Goal: Task Accomplishment & Management: Use online tool/utility

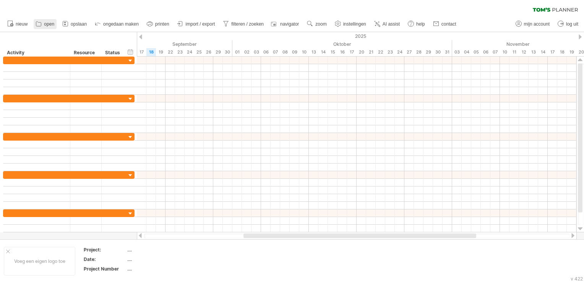
click at [50, 26] on span "open" at bounding box center [49, 23] width 10 height 5
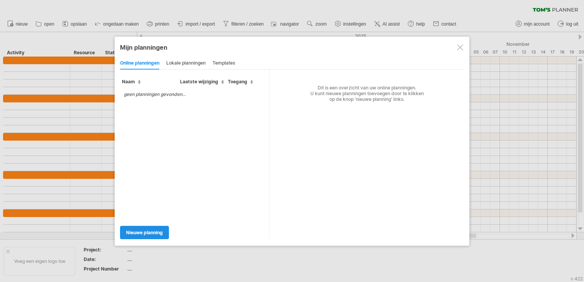
click at [156, 234] on span "Nieuwe planning" at bounding box center [144, 233] width 37 height 6
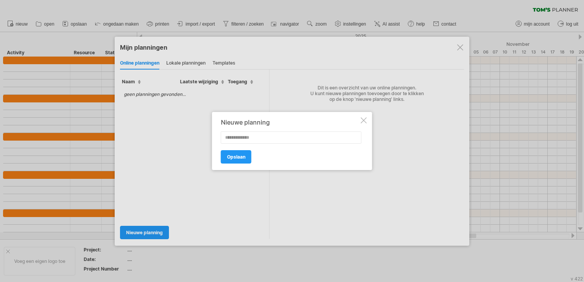
click at [364, 123] on div at bounding box center [364, 120] width 6 height 6
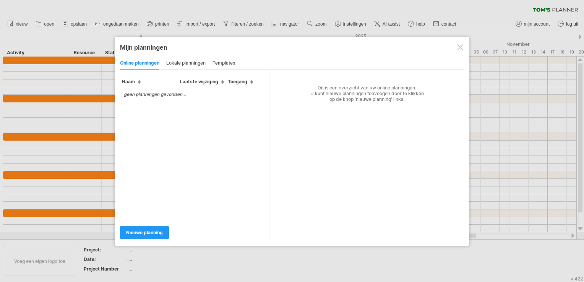
click at [460, 46] on div at bounding box center [460, 47] width 6 height 6
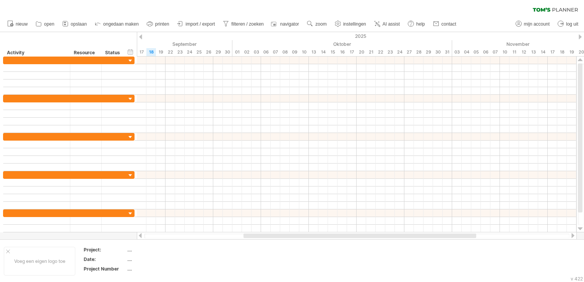
click at [200, 23] on span "import / export" at bounding box center [200, 23] width 29 height 5
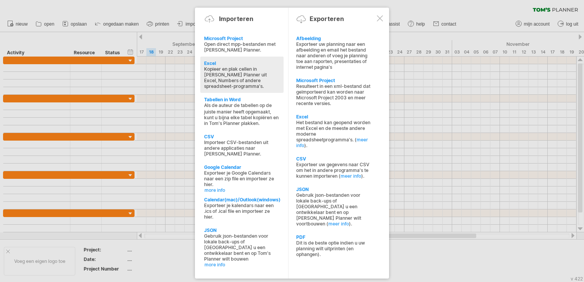
click at [242, 76] on div "Kopieer en plak cellen in [PERSON_NAME] Planner uit Excel, Numbers of andere sp…" at bounding box center [242, 77] width 76 height 23
type textarea "**********"
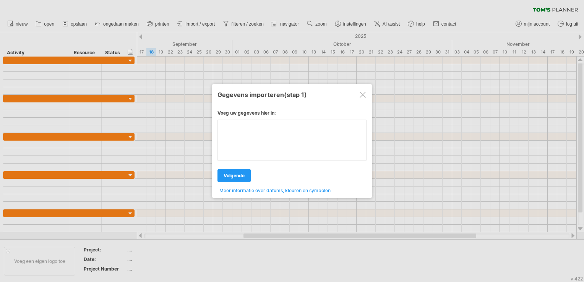
click at [270, 127] on textarea at bounding box center [292, 140] width 149 height 41
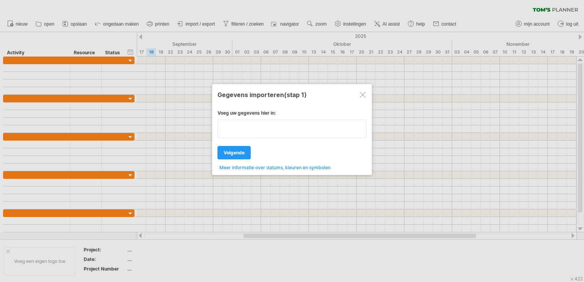
type textarea "**********"
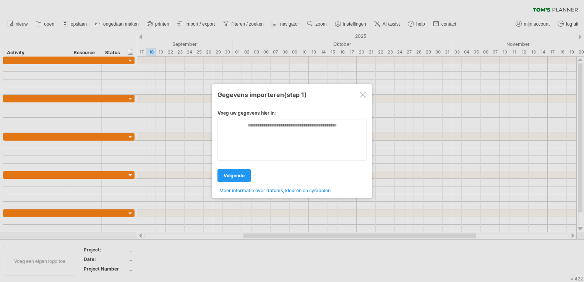
click at [234, 151] on div "Voeg uw gegevens hier in: Uw gegevens: Weekenddagen ' ma di Volgende ." at bounding box center [292, 148] width 149 height 89
click at [238, 129] on textarea at bounding box center [292, 140] width 149 height 41
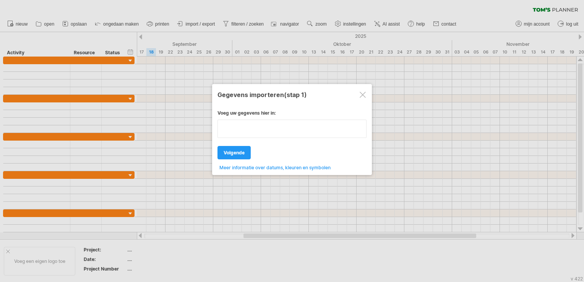
paste textarea "**********"
type textarea "**********"
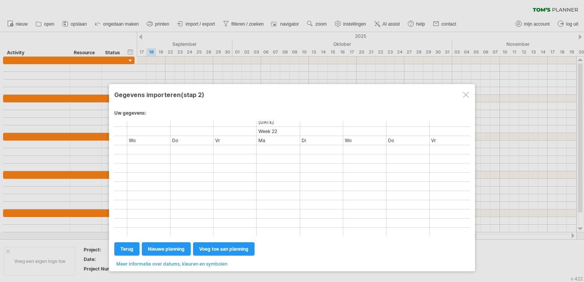
scroll to position [0, 4437]
click at [226, 248] on span "voeg toe aan planning" at bounding box center [223, 249] width 49 height 6
select select "********"
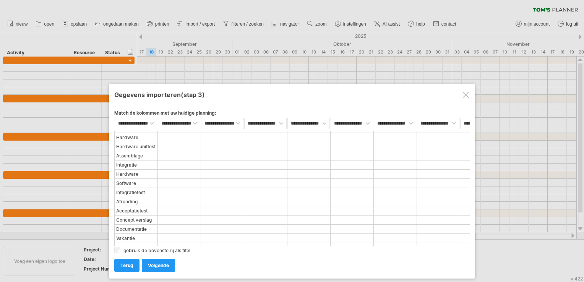
scroll to position [319, 0]
click at [162, 265] on span "Volgende" at bounding box center [158, 266] width 21 height 6
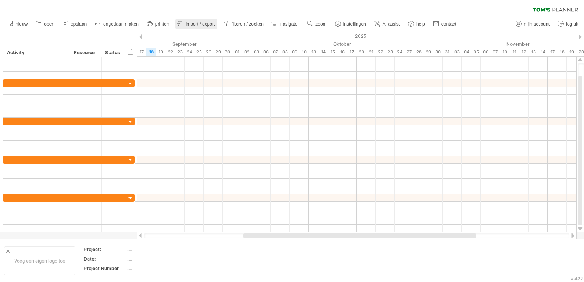
click at [205, 24] on span "import / export" at bounding box center [200, 23] width 29 height 5
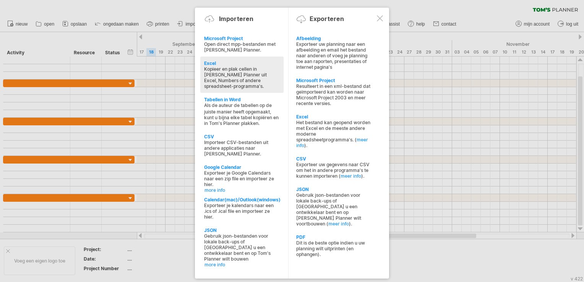
click at [267, 85] on div "Kopieer en plak cellen in [PERSON_NAME] Planner uit Excel, Numbers of andere sp…" at bounding box center [242, 77] width 76 height 23
type textarea "**********"
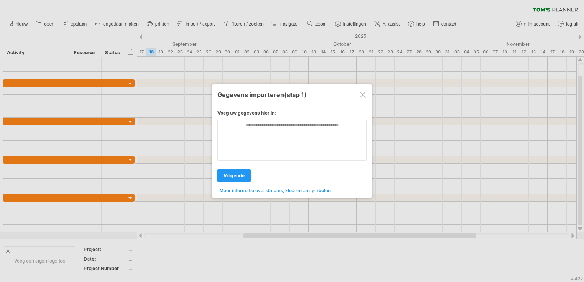
scroll to position [0, 0]
click at [267, 85] on div "**********" at bounding box center [292, 141] width 160 height 114
click at [290, 190] on span "Meer informatie over datums, kleuren en symbolen" at bounding box center [274, 191] width 111 height 6
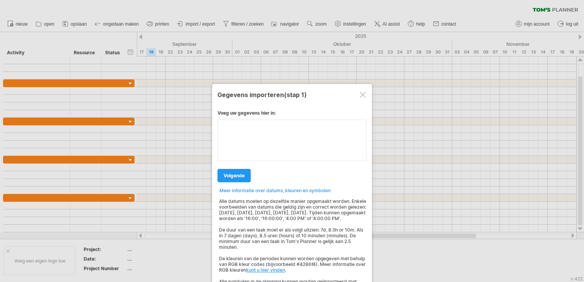
click at [282, 131] on textarea at bounding box center [292, 140] width 149 height 41
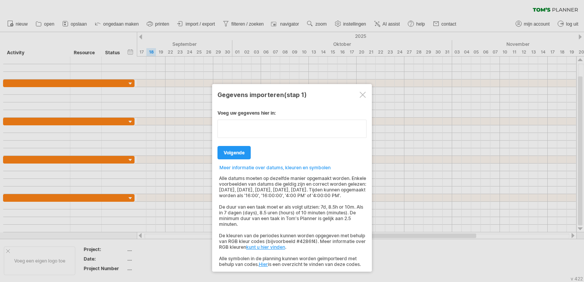
paste textarea "**********"
type textarea "**********"
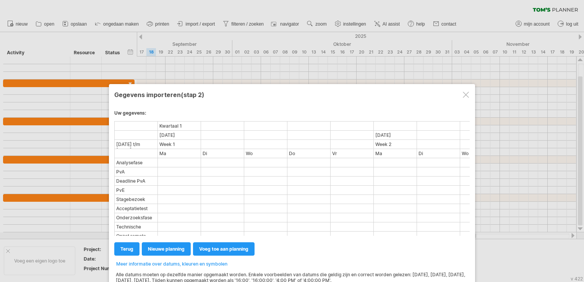
click at [166, 247] on span "nieuwe planning" at bounding box center [166, 249] width 37 height 6
select select "***"
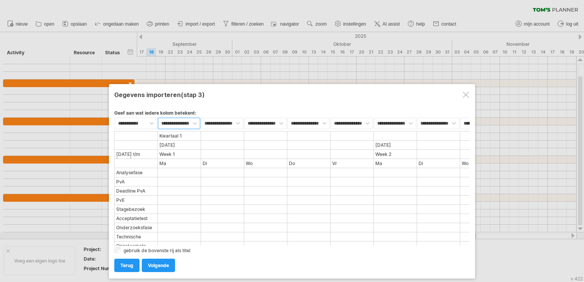
click at [172, 122] on select "**********" at bounding box center [179, 123] width 42 height 11
click at [185, 123] on select "**********" at bounding box center [179, 123] width 42 height 11
click at [163, 261] on link "Volgende" at bounding box center [158, 265] width 33 height 13
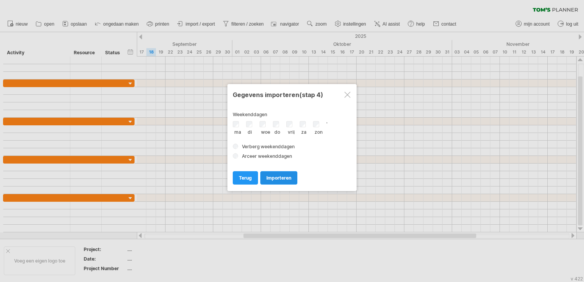
click at [278, 180] on span "importeren" at bounding box center [278, 178] width 25 height 6
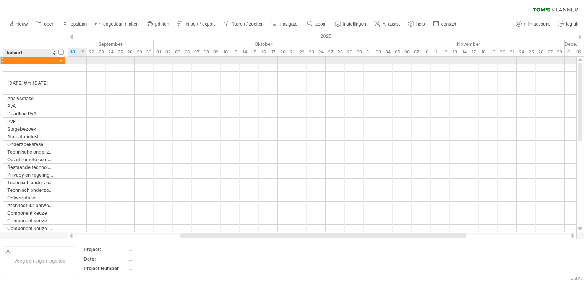
click at [48, 60] on div at bounding box center [30, 60] width 46 height 7
click at [60, 60] on div at bounding box center [61, 60] width 7 height 7
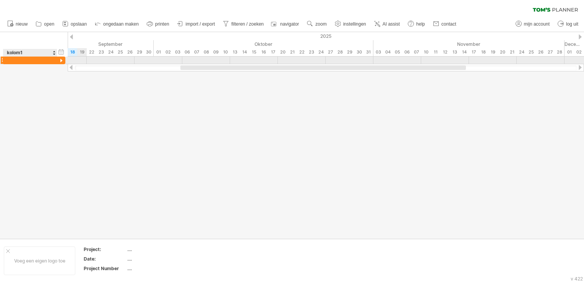
click at [60, 60] on div at bounding box center [61, 60] width 7 height 7
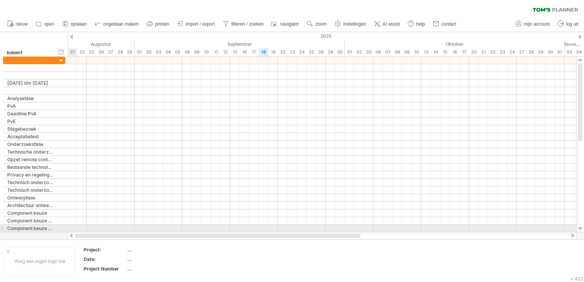
drag, startPoint x: 232, startPoint y: 234, endPoint x: 61, endPoint y: 227, distance: 170.7
click at [64, 229] on div "Probeert verbinding te maken met [DOMAIN_NAME] Opnieuw verbonden 0% wissen filt…" at bounding box center [292, 141] width 584 height 282
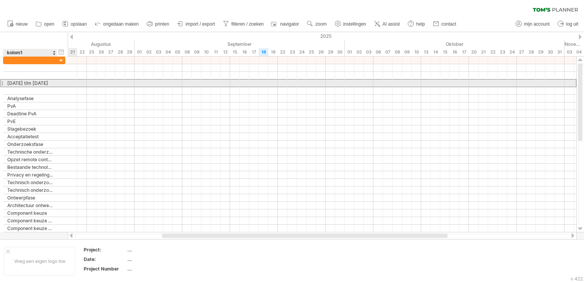
click at [28, 80] on div "[DATE] t/m [DATE]" at bounding box center [30, 83] width 46 height 7
click at [52, 80] on input "**********" at bounding box center [30, 83] width 46 height 7
click at [45, 85] on input "**********" at bounding box center [30, 83] width 46 height 7
click at [39, 83] on div "[DATE] t/m [DATE]" at bounding box center [30, 83] width 46 height 7
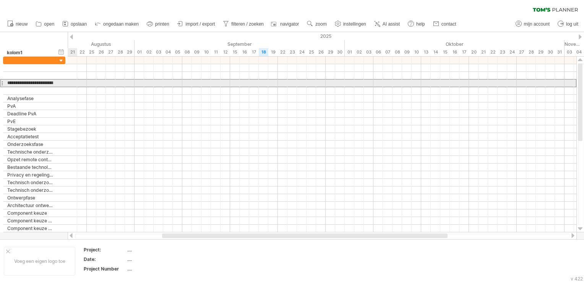
click at [2, 84] on div at bounding box center [1, 83] width 3 height 8
click at [3, 82] on div at bounding box center [1, 83] width 3 height 8
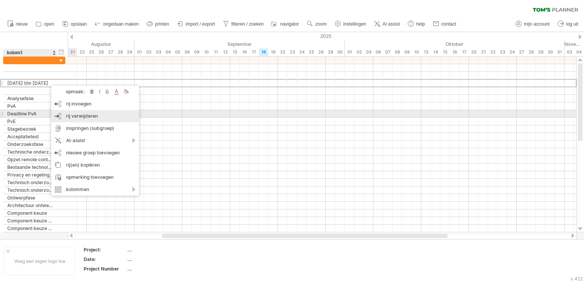
click at [111, 117] on div "rij verwijderen geselecteerde rijen verwijderen" at bounding box center [95, 116] width 88 height 12
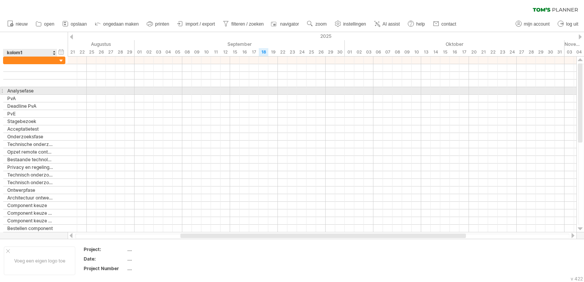
click at [31, 89] on div "Analysefase" at bounding box center [30, 90] width 46 height 7
drag, startPoint x: 42, startPoint y: 91, endPoint x: 5, endPoint y: 89, distance: 37.1
click at [5, 88] on div "**********" at bounding box center [30, 90] width 54 height 7
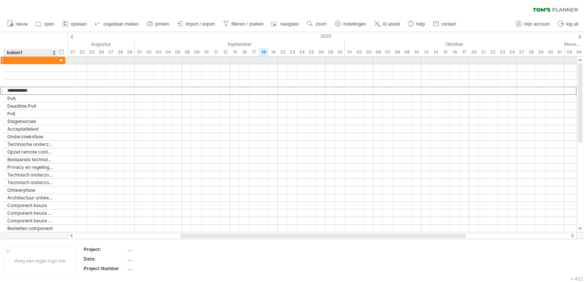
drag, startPoint x: 18, startPoint y: 65, endPoint x: 21, endPoint y: 60, distance: 5.6
click at [21, 60] on div "**********" at bounding box center [34, 148] width 62 height 183
click at [61, 61] on div at bounding box center [61, 60] width 7 height 7
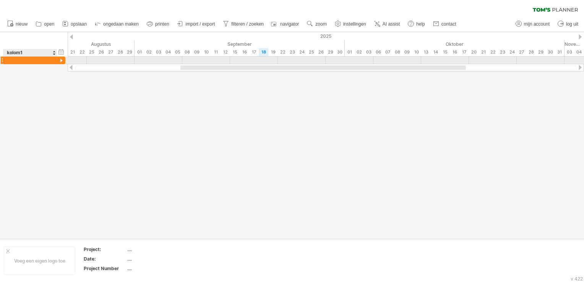
click at [61, 61] on div at bounding box center [61, 60] width 7 height 7
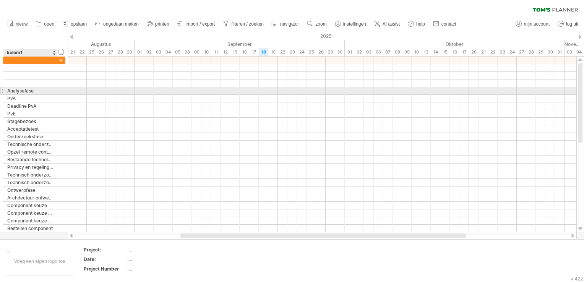
click at [41, 89] on div "Analysefase" at bounding box center [30, 90] width 46 height 7
drag, startPoint x: 38, startPoint y: 90, endPoint x: 6, endPoint y: 91, distance: 32.1
click at [6, 91] on div "**********" at bounding box center [30, 90] width 54 height 7
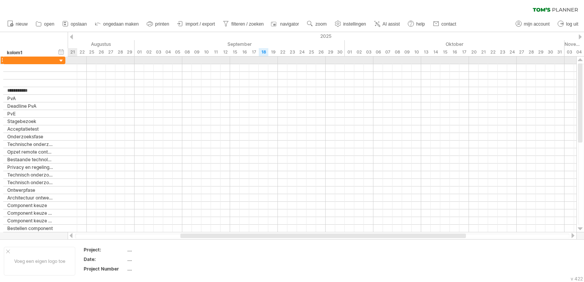
click at [73, 59] on div at bounding box center [322, 61] width 509 height 8
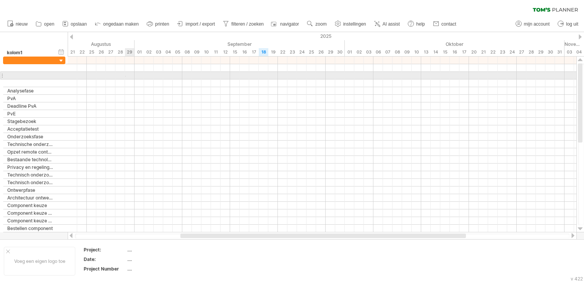
click at [126, 76] on div at bounding box center [322, 76] width 509 height 8
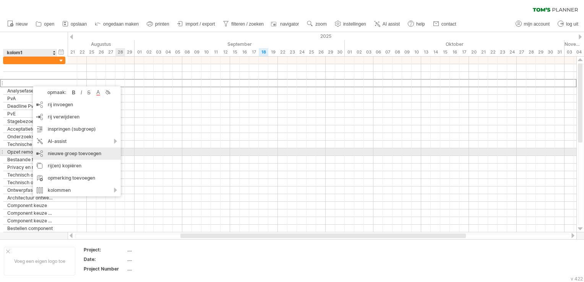
click at [101, 153] on div "nieuwe groep toevoegen" at bounding box center [77, 154] width 88 height 12
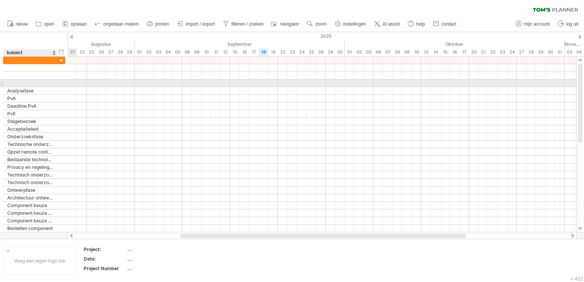
click at [24, 81] on div at bounding box center [30, 83] width 46 height 7
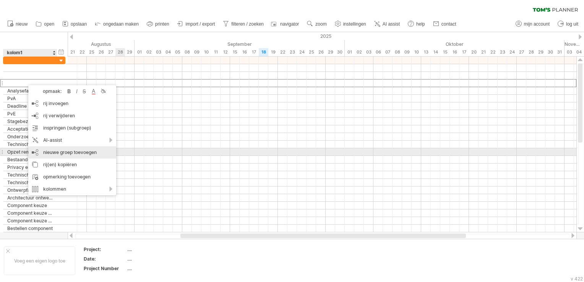
click at [99, 152] on div "nieuwe groep toevoegen" at bounding box center [72, 152] width 88 height 12
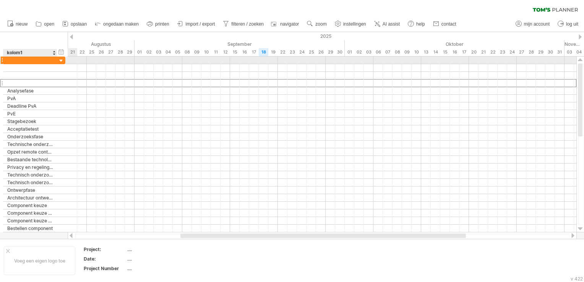
click at [33, 61] on div at bounding box center [30, 60] width 46 height 7
click at [34, 59] on div at bounding box center [30, 60] width 46 height 7
type input "**********"
click at [63, 62] on div at bounding box center [61, 60] width 7 height 7
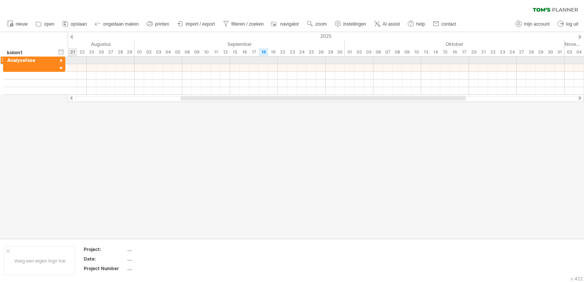
click at [63, 62] on div at bounding box center [61, 60] width 7 height 7
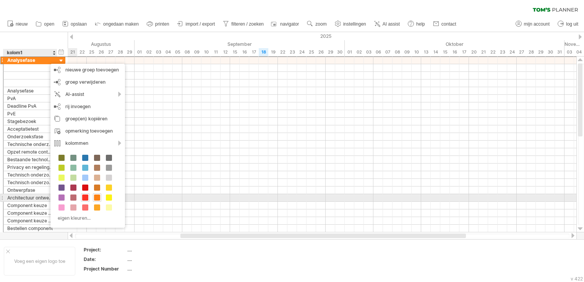
click at [87, 197] on span at bounding box center [85, 198] width 6 height 6
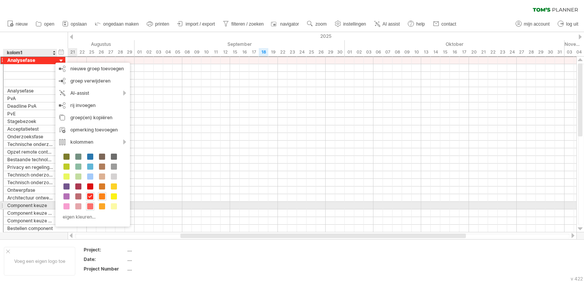
click at [90, 208] on span at bounding box center [90, 206] width 6 height 6
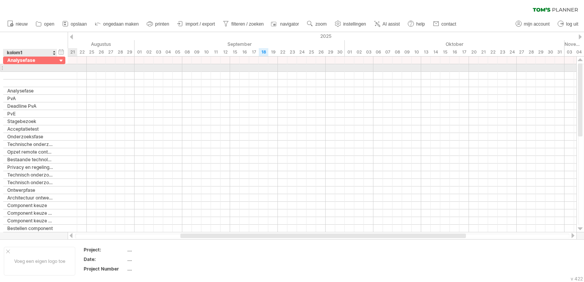
click at [29, 71] on div at bounding box center [30, 67] width 46 height 7
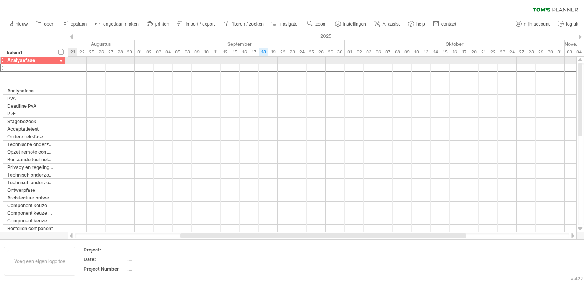
click at [62, 62] on div at bounding box center [61, 60] width 7 height 7
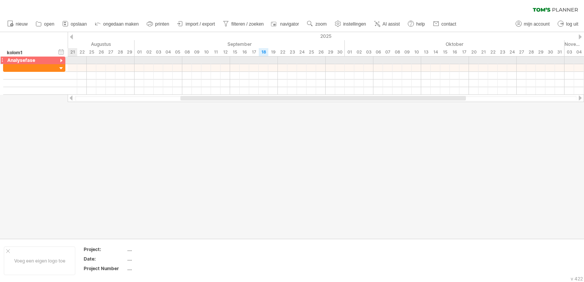
click at [62, 62] on div at bounding box center [61, 60] width 7 height 7
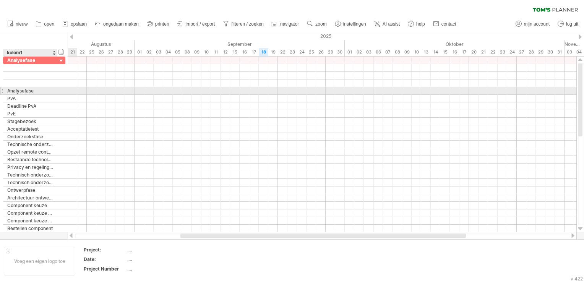
click at [43, 91] on div "Analysefase" at bounding box center [30, 90] width 46 height 7
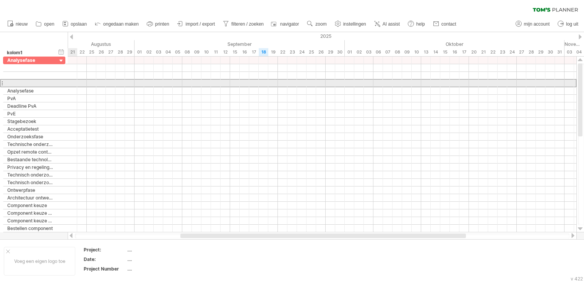
click at [2, 84] on div at bounding box center [1, 83] width 3 height 8
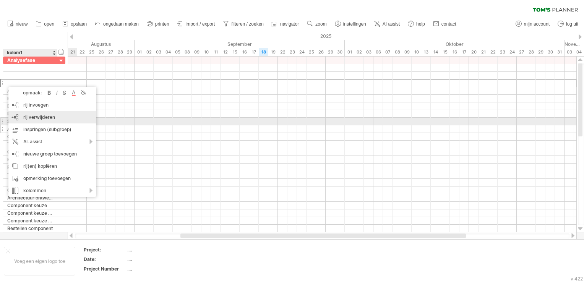
click at [60, 119] on div "rij verwijderen geselecteerde rijen verwijderen" at bounding box center [52, 117] width 88 height 12
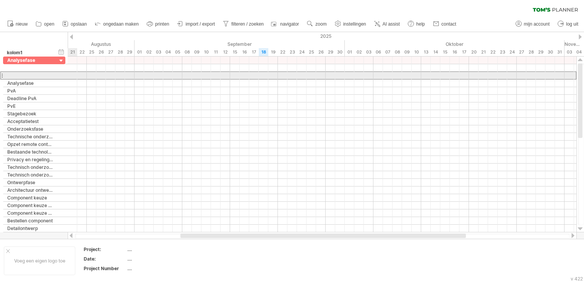
click at [3, 76] on div at bounding box center [1, 75] width 3 height 8
click at [2, 76] on div at bounding box center [1, 75] width 3 height 8
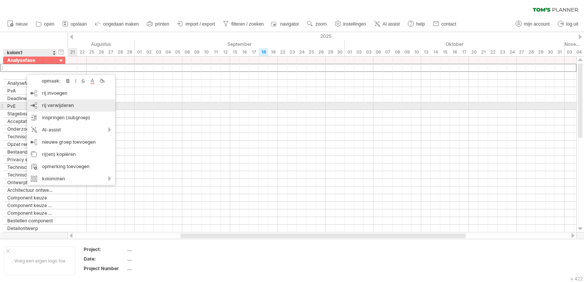
click at [63, 106] on span "rij verwijderen" at bounding box center [58, 105] width 32 height 6
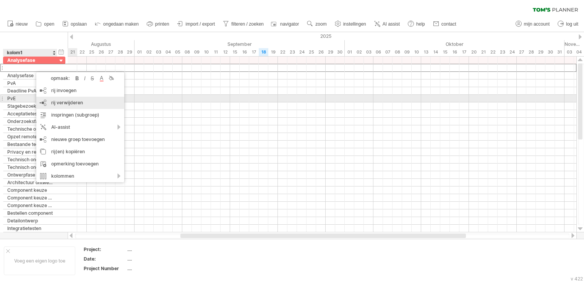
click at [75, 102] on span "rij verwijderen" at bounding box center [67, 103] width 32 height 6
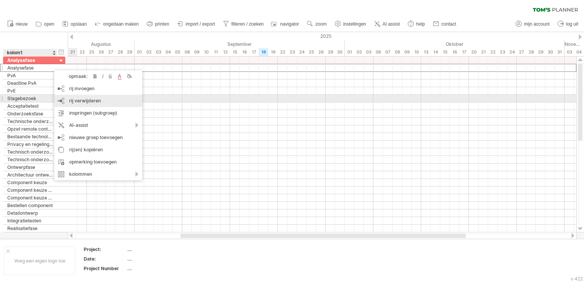
click at [96, 99] on span "rij verwijderen" at bounding box center [85, 101] width 32 height 6
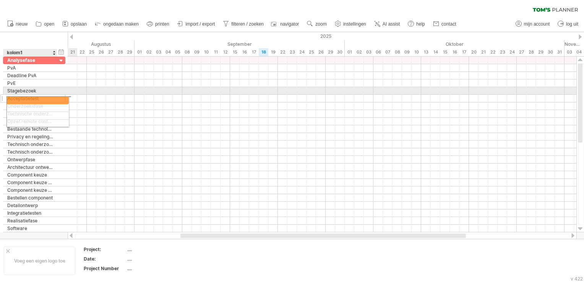
drag, startPoint x: 48, startPoint y: 205, endPoint x: 48, endPoint y: 99, distance: 105.5
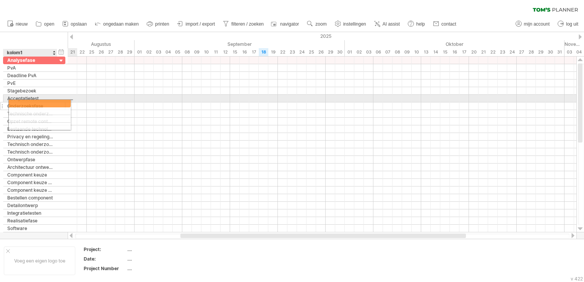
drag, startPoint x: 46, startPoint y: 203, endPoint x: 51, endPoint y: 102, distance: 100.7
click at [71, 98] on div at bounding box center [322, 99] width 509 height 8
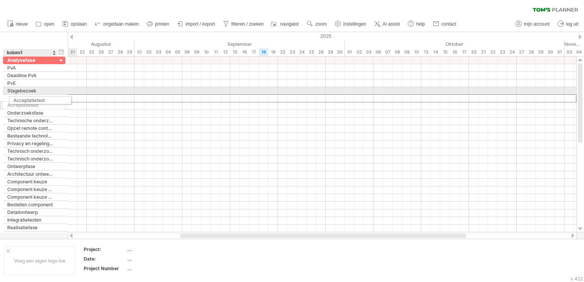
drag, startPoint x: 40, startPoint y: 99, endPoint x: 44, endPoint y: 99, distance: 3.8
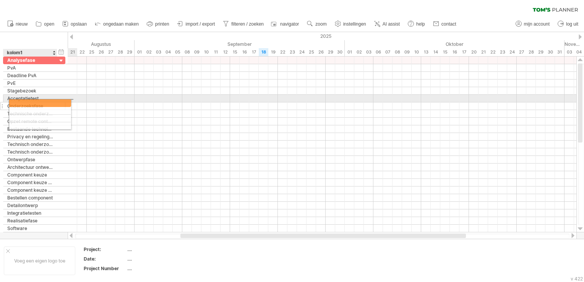
drag, startPoint x: 47, startPoint y: 204, endPoint x: 54, endPoint y: 102, distance: 102.3
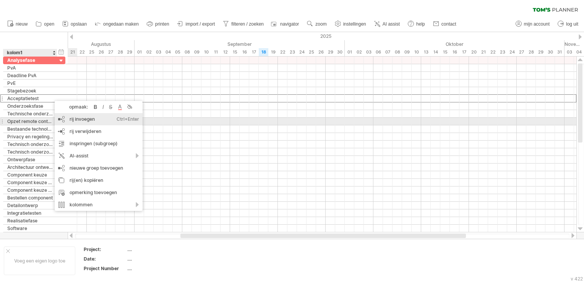
click at [78, 121] on div "rij invoegen Ctrl+Enter Cmd+Enter" at bounding box center [99, 119] width 88 height 12
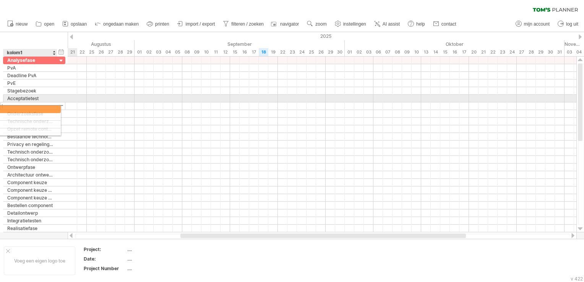
drag, startPoint x: 42, startPoint y: 201, endPoint x: 36, endPoint y: 108, distance: 93.8
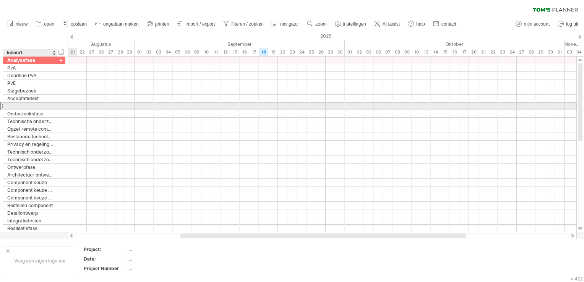
click at [36, 108] on div at bounding box center [30, 105] width 46 height 7
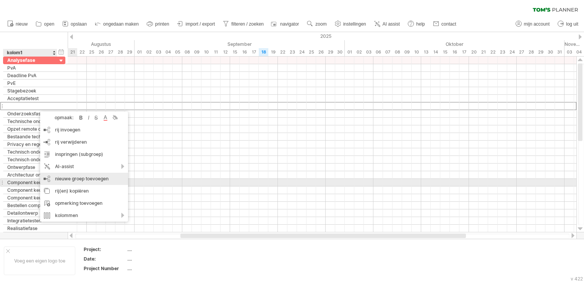
click at [115, 179] on div "nieuwe groep toevoegen" at bounding box center [84, 179] width 88 height 12
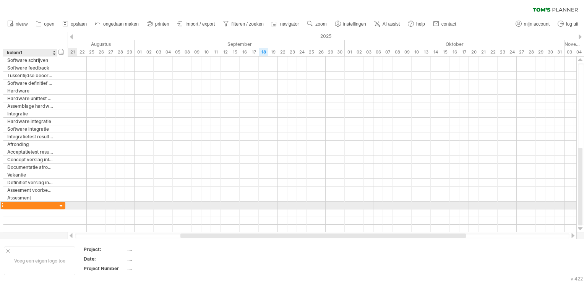
click at [34, 204] on div at bounding box center [30, 205] width 46 height 7
type input "**********"
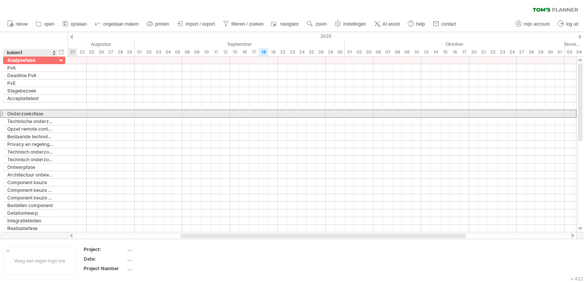
click at [53, 114] on div "**********" at bounding box center [30, 113] width 54 height 7
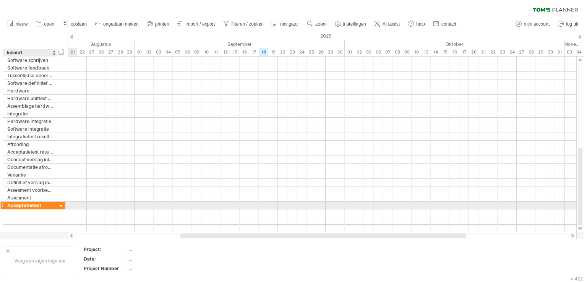
click at [46, 206] on div "Acceptatietest" at bounding box center [30, 205] width 46 height 7
type input "*******"
type input "**********"
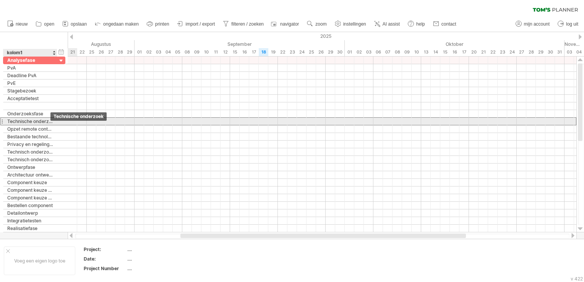
click at [52, 122] on div "Technische onderzoek" at bounding box center [30, 121] width 46 height 7
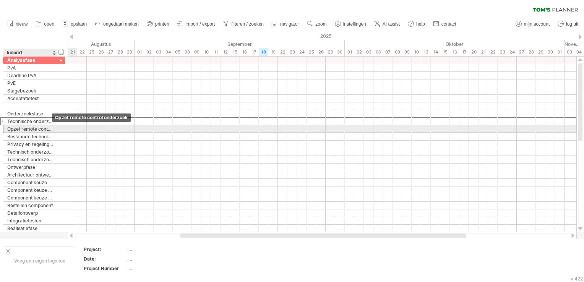
click at [52, 130] on div "Opzet remote control onderzoek" at bounding box center [30, 128] width 46 height 7
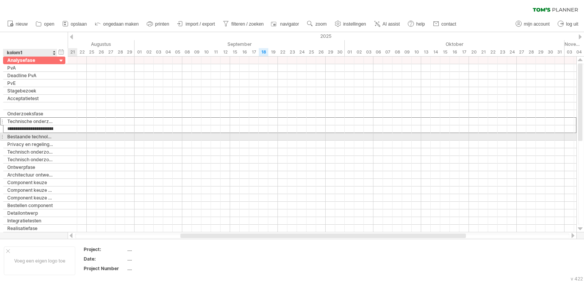
click at [60, 137] on div "**********" at bounding box center [34, 137] width 62 height 8
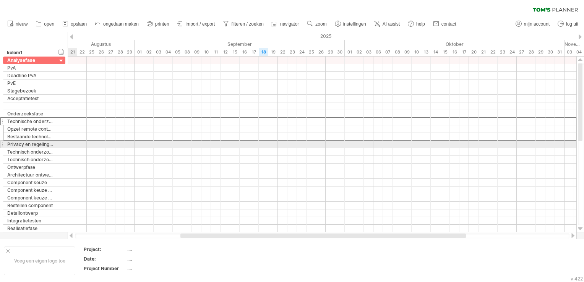
click at [62, 146] on div "**********" at bounding box center [34, 145] width 62 height 8
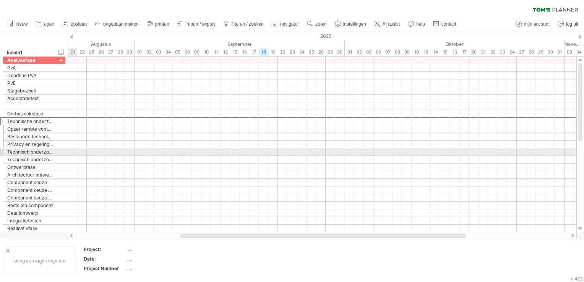
click at [62, 153] on div "**********" at bounding box center [34, 152] width 62 height 8
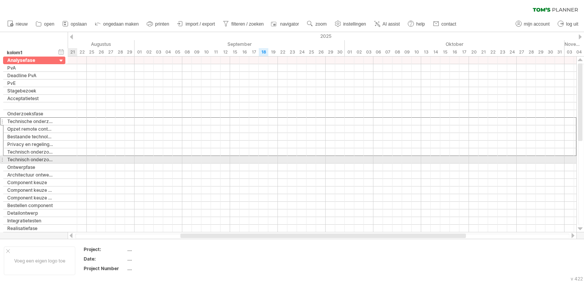
click at [61, 158] on div "**********" at bounding box center [34, 160] width 62 height 8
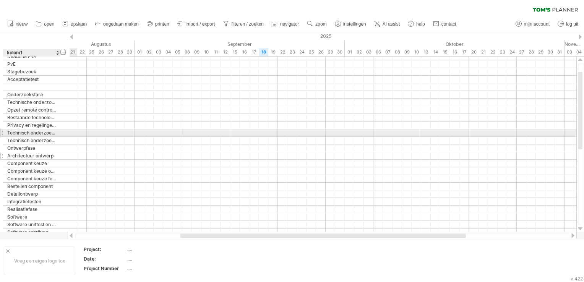
drag, startPoint x: 56, startPoint y: 131, endPoint x: 60, endPoint y: 153, distance: 22.1
click at [60, 153] on div "**********" at bounding box center [36, 144] width 66 height 183
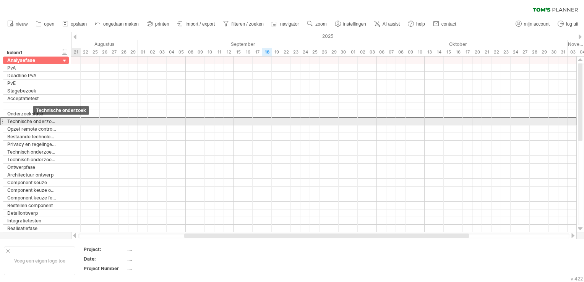
click at [32, 122] on div "Technische onderzoek" at bounding box center [31, 121] width 49 height 7
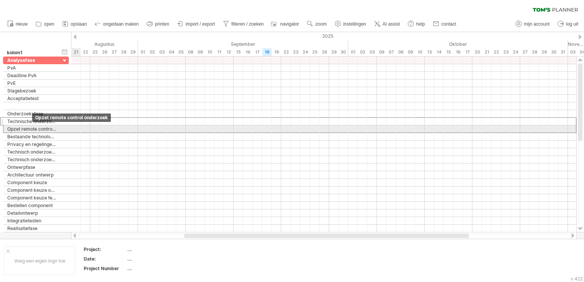
click at [32, 130] on div "Opzet remote control onderzoek" at bounding box center [31, 128] width 49 height 7
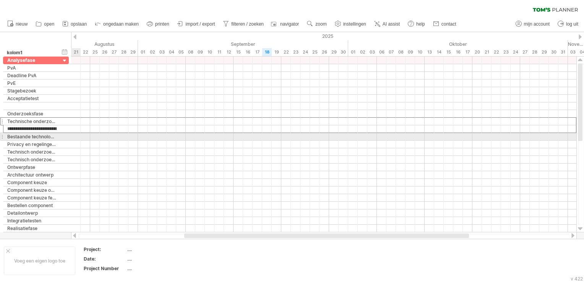
click at [32, 137] on div "Bestaande technologien onderzoeken" at bounding box center [31, 136] width 49 height 7
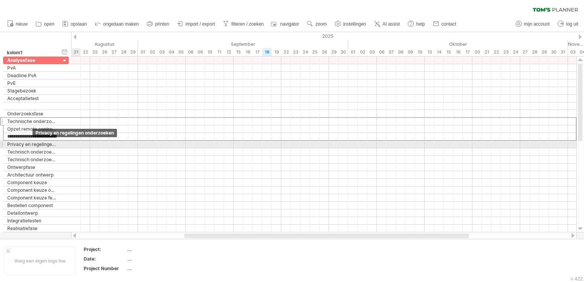
click at [33, 143] on div "Privacy en regelingen onderzoeken" at bounding box center [31, 144] width 49 height 7
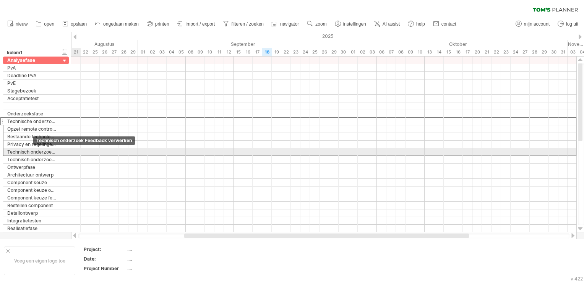
click at [33, 151] on div "Technisch onderzoek Feedback verwerken" at bounding box center [31, 151] width 49 height 7
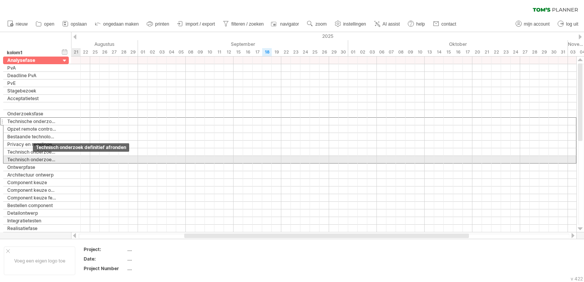
click at [34, 158] on div "Technisch onderzoek definitief afronden" at bounding box center [31, 159] width 49 height 7
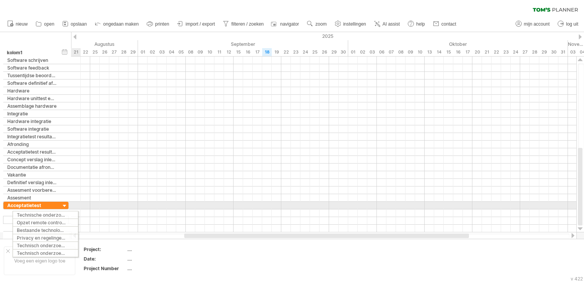
drag, startPoint x: 32, startPoint y: 148, endPoint x: 39, endPoint y: 214, distance: 66.5
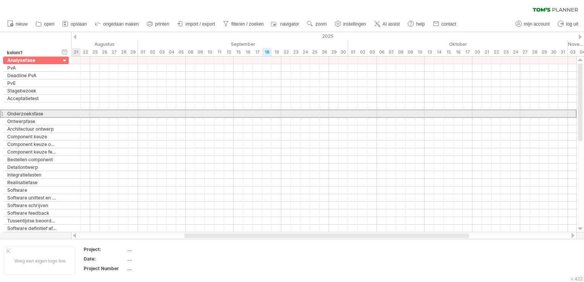
click at [47, 114] on div "Onderzoeksfase" at bounding box center [31, 113] width 49 height 7
click at [3, 112] on div at bounding box center [1, 114] width 3 height 8
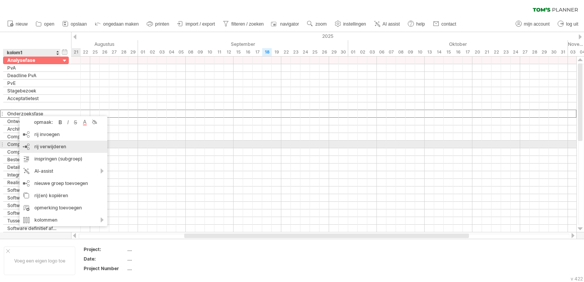
click at [59, 146] on span "rij verwijderen" at bounding box center [50, 147] width 32 height 6
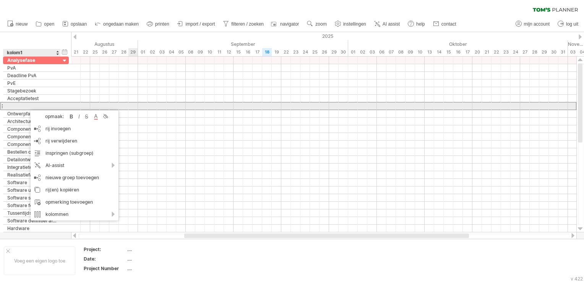
click at [135, 105] on div at bounding box center [323, 106] width 505 height 8
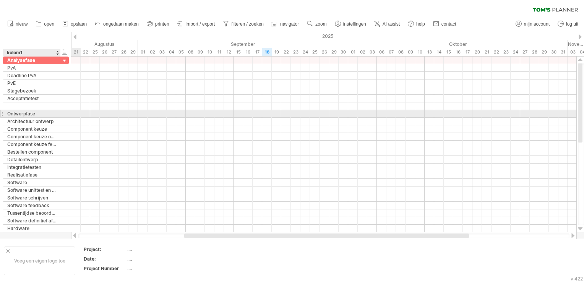
click at [54, 114] on div "Ontwerpfase" at bounding box center [31, 113] width 49 height 7
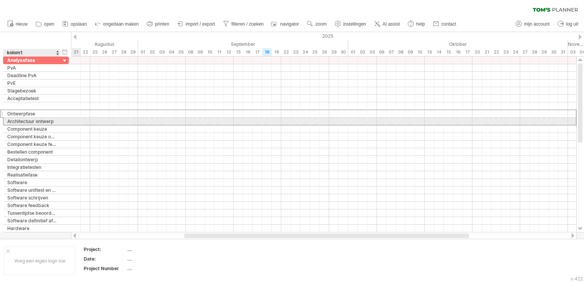
click at [62, 123] on div "**********" at bounding box center [36, 121] width 66 height 8
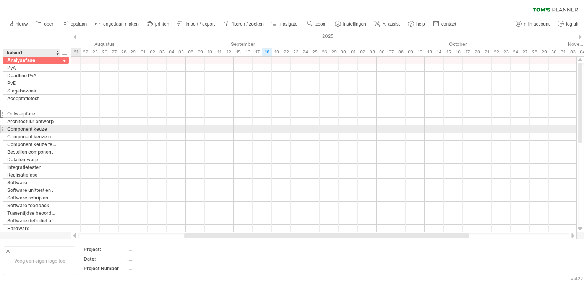
click at [59, 130] on div at bounding box center [60, 129] width 4 height 8
click at [40, 129] on div "Component keuze" at bounding box center [31, 128] width 49 height 7
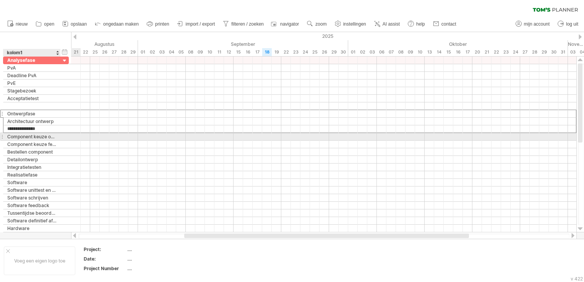
click at [40, 135] on div "Component keuze opzet" at bounding box center [31, 136] width 49 height 7
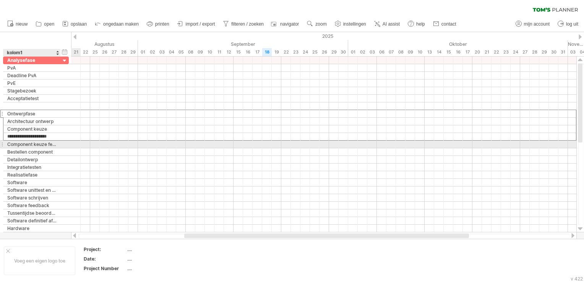
click at [40, 141] on div "Component keuze feedback" at bounding box center [31, 144] width 49 height 7
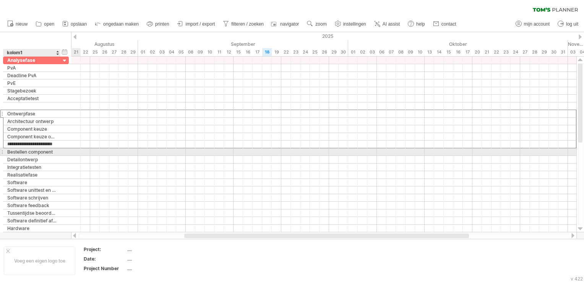
click at [39, 150] on div "Bestellen component" at bounding box center [31, 151] width 49 height 7
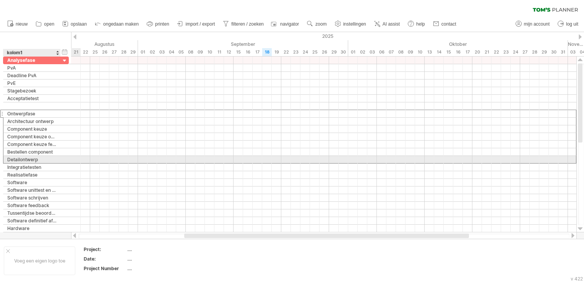
click at [38, 158] on div "Detailontwerp" at bounding box center [31, 159] width 49 height 7
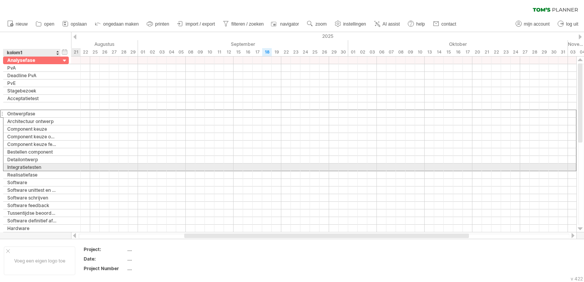
click at [39, 167] on div "Integratietesten" at bounding box center [31, 167] width 49 height 7
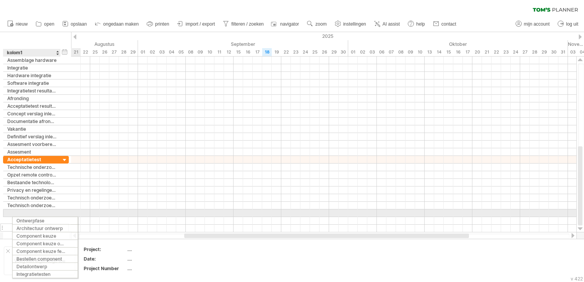
drag, startPoint x: 38, startPoint y: 139, endPoint x: 46, endPoint y: 219, distance: 81.0
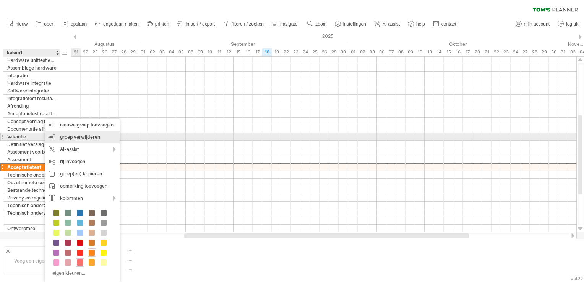
click at [97, 137] on span "groep verwijderen" at bounding box center [80, 137] width 40 height 6
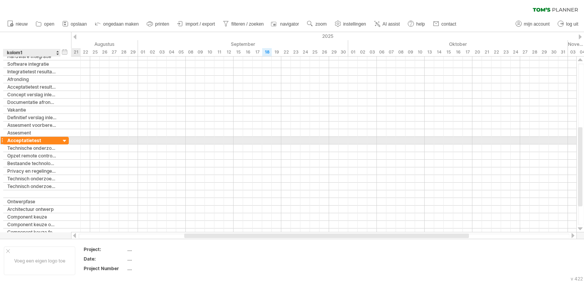
click at [49, 141] on div "Acceptatietest" at bounding box center [31, 140] width 49 height 7
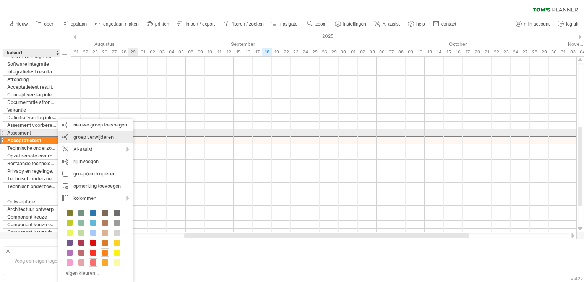
click at [114, 135] on div "groep verwijderen geselecteerde groepen verwijderen" at bounding box center [95, 137] width 75 height 12
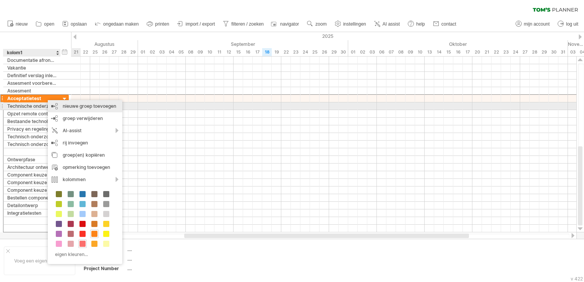
click at [84, 106] on div "nieuwe groep toevoegen" at bounding box center [85, 106] width 75 height 12
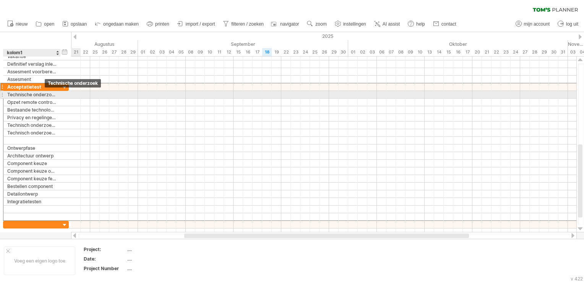
click at [45, 93] on div "Technische onderzoek" at bounding box center [31, 94] width 49 height 7
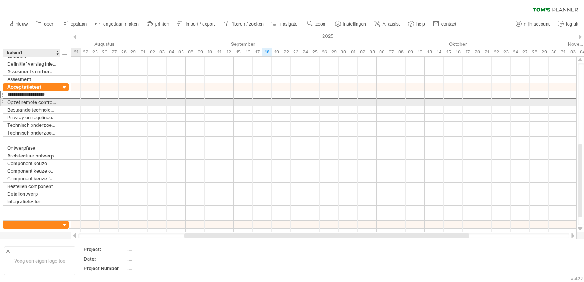
click at [45, 102] on div "Opzet remote control onderzoek" at bounding box center [31, 102] width 49 height 7
click at [44, 107] on div "Bestaande technologien onderzoeken" at bounding box center [31, 109] width 49 height 7
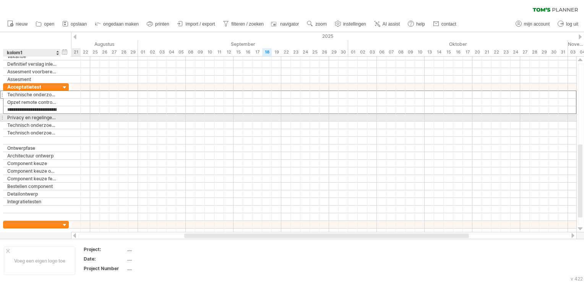
click at [42, 115] on div "Privacy en regelingen onderzoeken" at bounding box center [31, 117] width 49 height 7
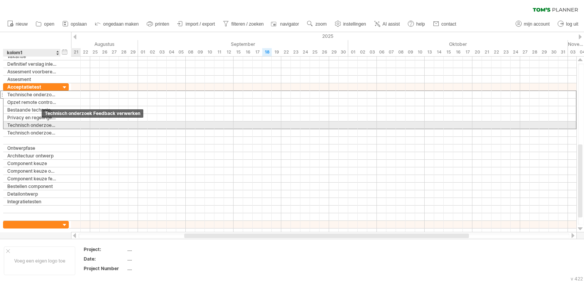
click at [41, 124] on div "Technisch onderzoek Feedback verwerken" at bounding box center [31, 125] width 49 height 7
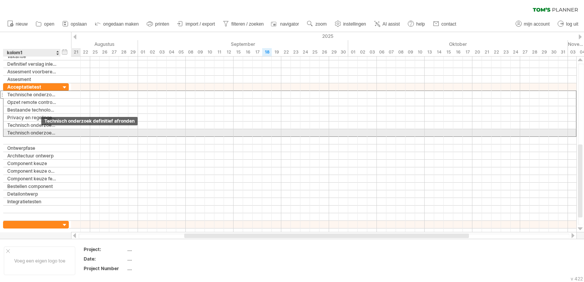
click at [42, 131] on div "Technisch onderzoek definitief afronden" at bounding box center [31, 132] width 49 height 7
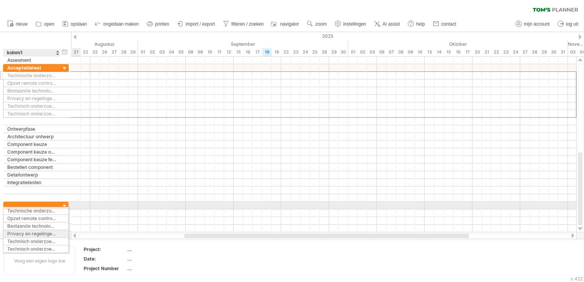
drag, startPoint x: 36, startPoint y: 95, endPoint x: 34, endPoint y: 209, distance: 114.7
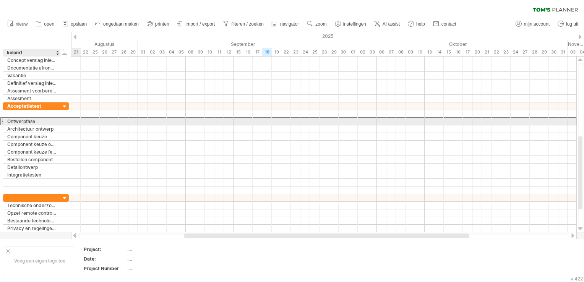
click at [44, 121] on div "Ontwerpfase" at bounding box center [31, 121] width 49 height 7
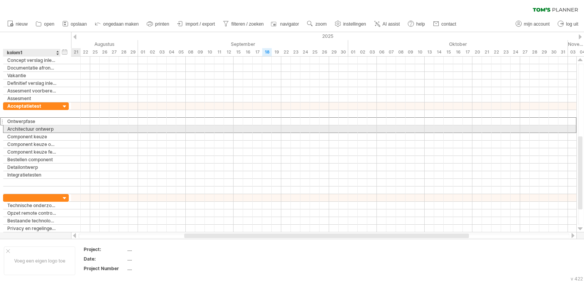
click at [46, 128] on div "Architectuur ontwerp" at bounding box center [31, 128] width 49 height 7
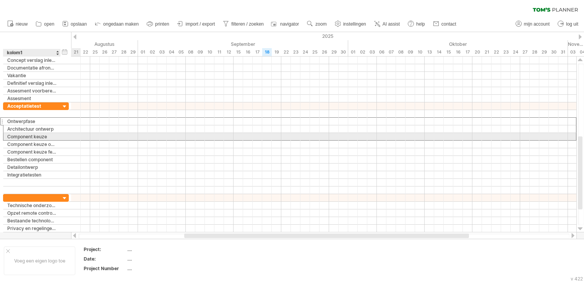
click at [46, 136] on div "Component keuze" at bounding box center [31, 136] width 49 height 7
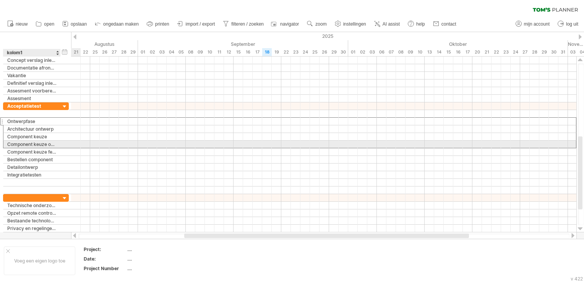
click at [45, 144] on div "Component keuze opzet" at bounding box center [31, 144] width 49 height 7
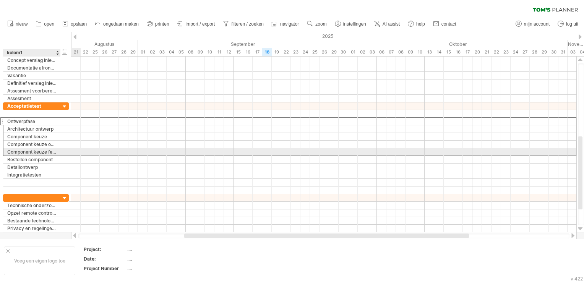
click at [45, 153] on div "Component keuze feedback" at bounding box center [31, 151] width 49 height 7
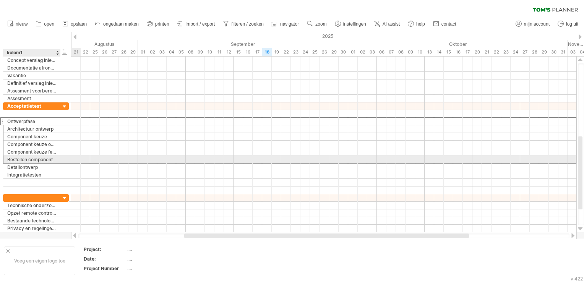
click at [45, 158] on div "Bestellen component" at bounding box center [31, 159] width 49 height 7
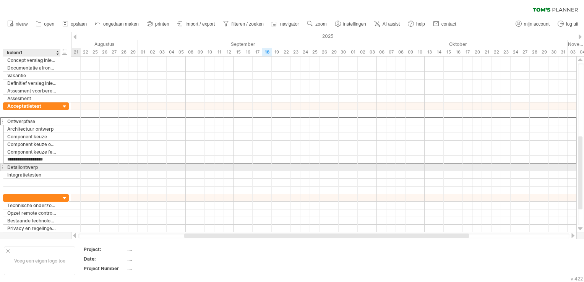
click at [44, 166] on div "Detailontwerp" at bounding box center [31, 167] width 49 height 7
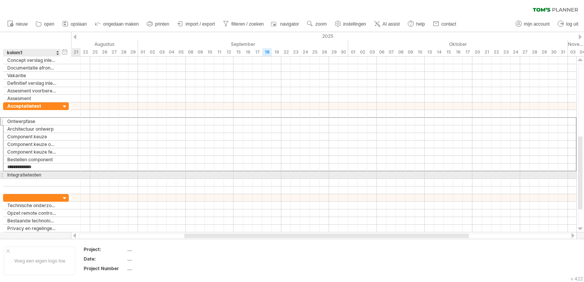
click at [43, 174] on div "Integratietesten" at bounding box center [31, 174] width 49 height 7
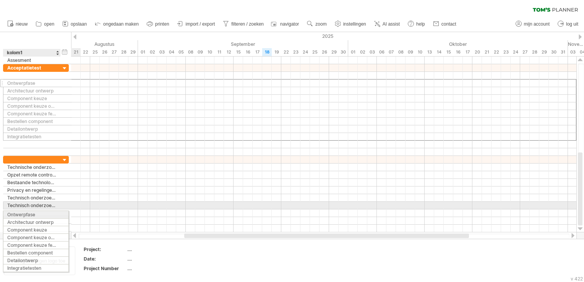
drag, startPoint x: 37, startPoint y: 81, endPoint x: 35, endPoint y: 213, distance: 132.3
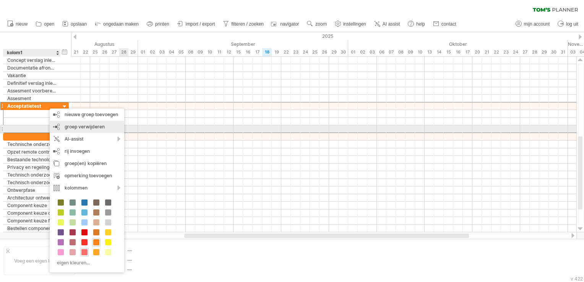
click at [110, 127] on div "groep verwijderen geselecteerde groepen verwijderen" at bounding box center [87, 127] width 75 height 12
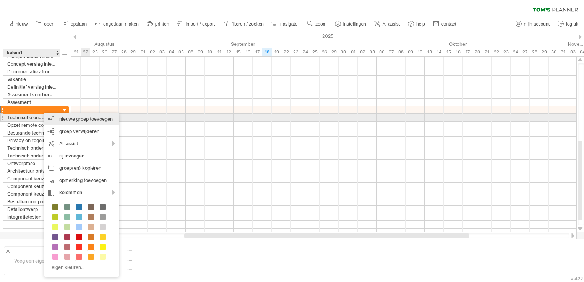
click at [101, 120] on div "nieuwe groep toevoegen" at bounding box center [81, 119] width 75 height 12
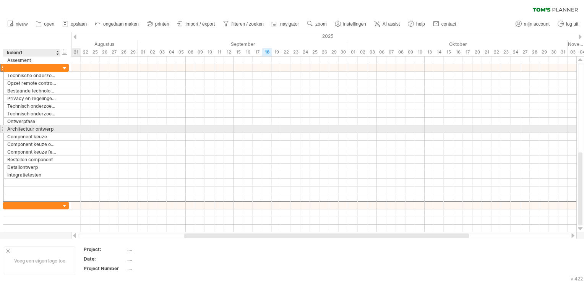
click at [29, 130] on div "Architectuur ontwerp" at bounding box center [31, 128] width 49 height 7
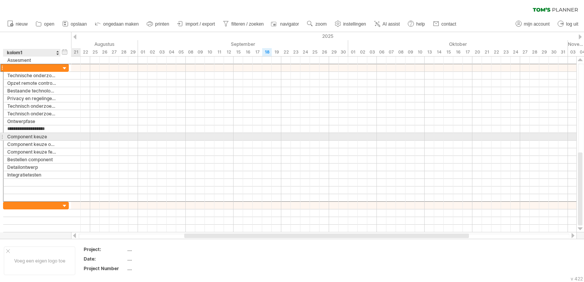
click at [26, 138] on div "Component keuze" at bounding box center [31, 136] width 49 height 7
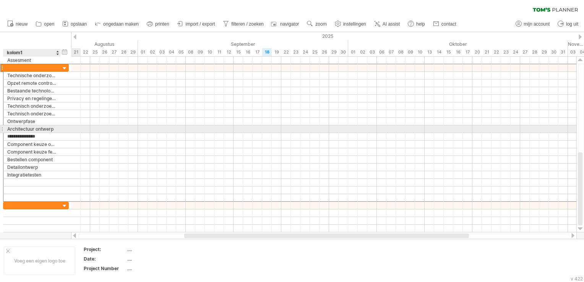
click at [40, 128] on div "Architectuur ontwerp" at bounding box center [31, 128] width 49 height 7
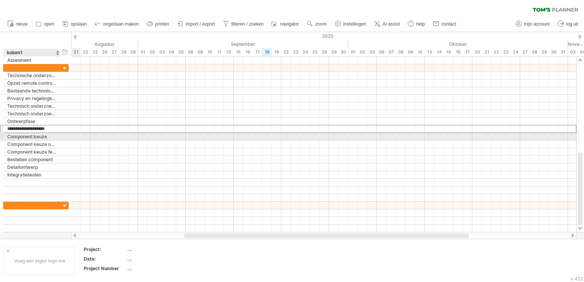
click at [39, 135] on div "Component keuze" at bounding box center [31, 136] width 49 height 7
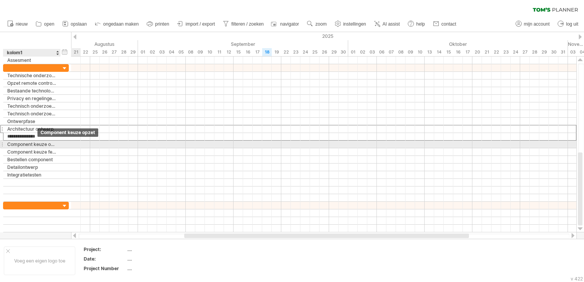
click at [36, 143] on div "Component keuze opzet" at bounding box center [31, 144] width 49 height 7
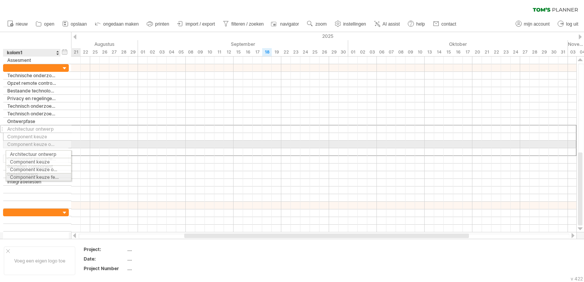
click at [35, 155] on div "Component keuze feedback" at bounding box center [31, 158] width 49 height 7
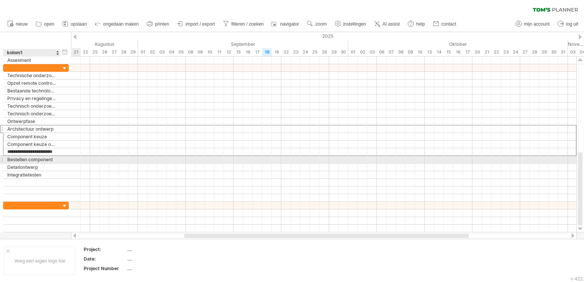
click at [29, 159] on div "Bestellen component" at bounding box center [31, 159] width 49 height 7
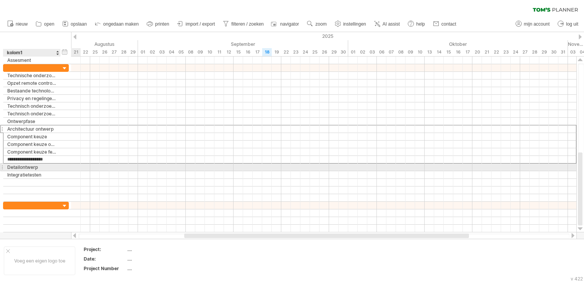
click at [29, 166] on div "Detailontwerp" at bounding box center [31, 167] width 49 height 7
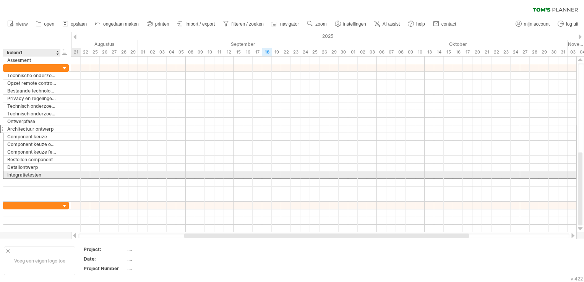
click at [29, 173] on div "Integratietesten" at bounding box center [31, 174] width 49 height 7
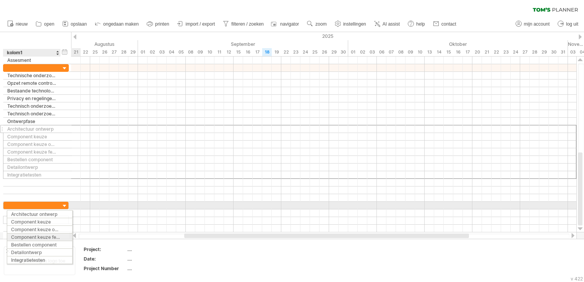
drag, startPoint x: 28, startPoint y: 150, endPoint x: 29, endPoint y: 213, distance: 62.7
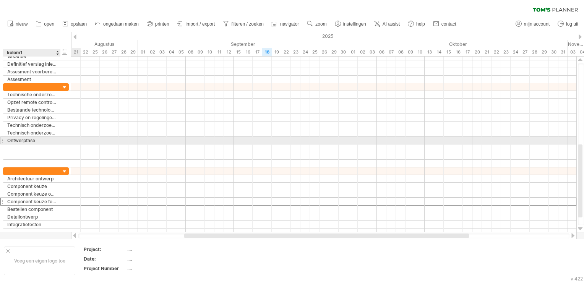
click at [41, 140] on div "Ontwerpfase" at bounding box center [31, 140] width 49 height 7
drag, startPoint x: 41, startPoint y: 140, endPoint x: 8, endPoint y: 140, distance: 32.9
click at [8, 140] on input "**********" at bounding box center [31, 140] width 49 height 7
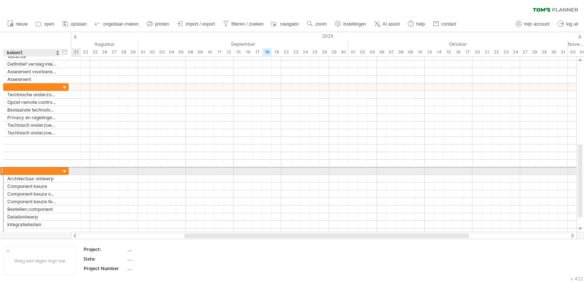
click at [31, 169] on div at bounding box center [31, 170] width 49 height 7
type input "**********"
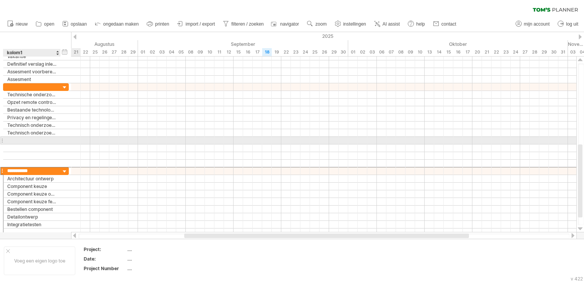
click at [37, 140] on div at bounding box center [31, 140] width 49 height 7
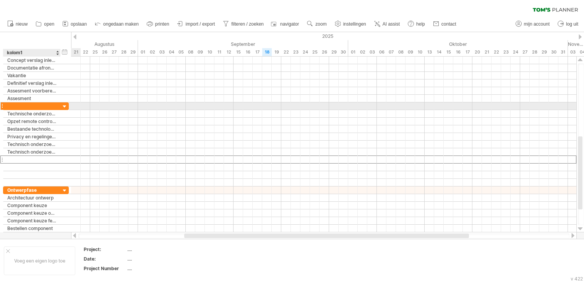
click at [35, 106] on div at bounding box center [31, 105] width 49 height 7
type input "**********"
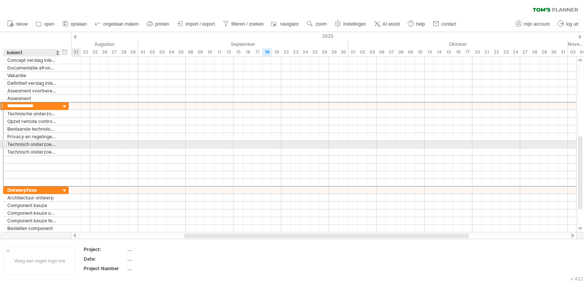
click at [58, 145] on div at bounding box center [60, 145] width 4 height 8
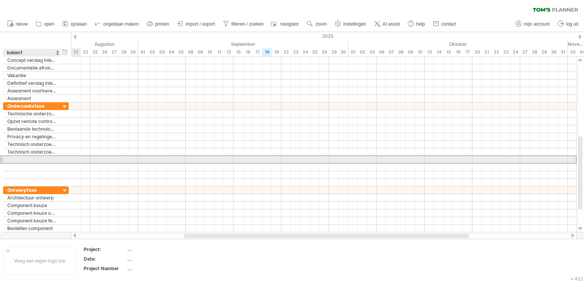
click at [23, 158] on div at bounding box center [31, 159] width 49 height 7
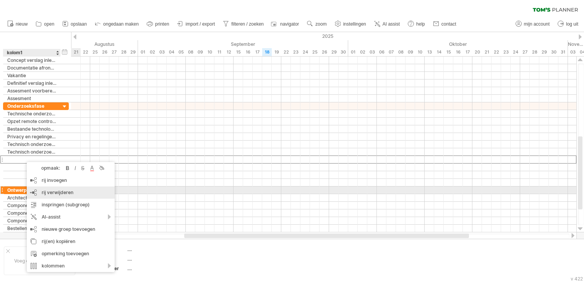
click at [70, 191] on span "rij verwijderen" at bounding box center [58, 193] width 32 height 6
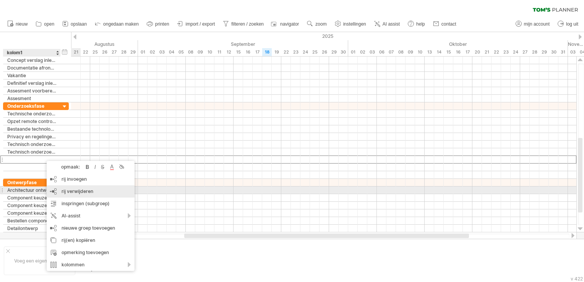
click at [78, 190] on span "rij verwijderen" at bounding box center [78, 191] width 32 height 6
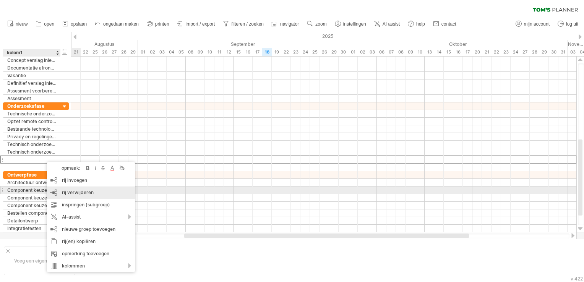
click at [65, 189] on div "rij verwijderen geselecteerde rijen verwijderen" at bounding box center [91, 193] width 88 height 12
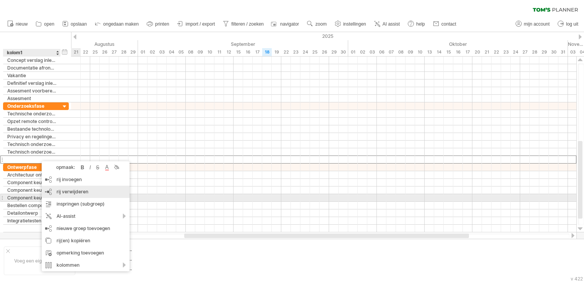
click at [76, 195] on span "rij verwijderen" at bounding box center [73, 192] width 32 height 6
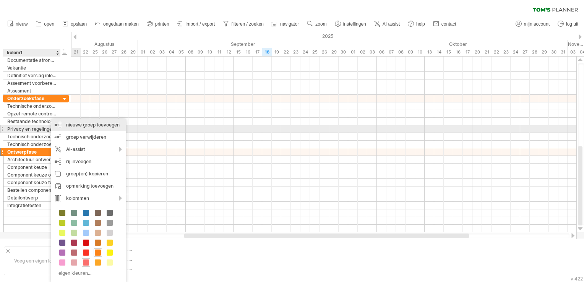
click at [104, 127] on div "nieuwe groep toevoegen" at bounding box center [88, 125] width 75 height 12
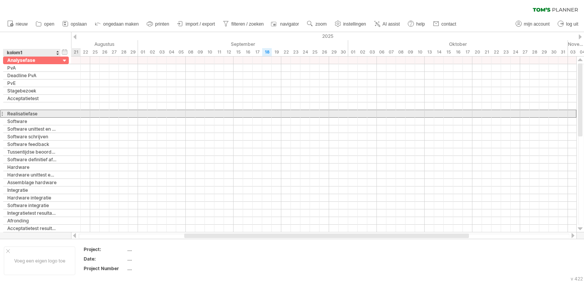
click at [41, 112] on div "Realisatiefase" at bounding box center [31, 113] width 49 height 7
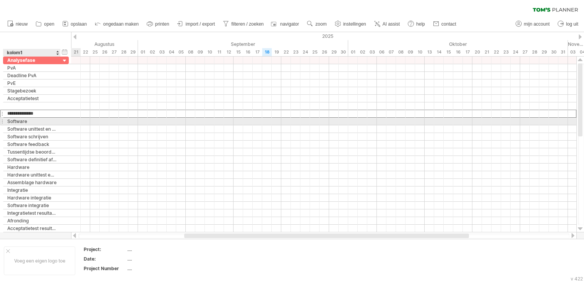
click at [44, 122] on div "Software" at bounding box center [31, 121] width 49 height 7
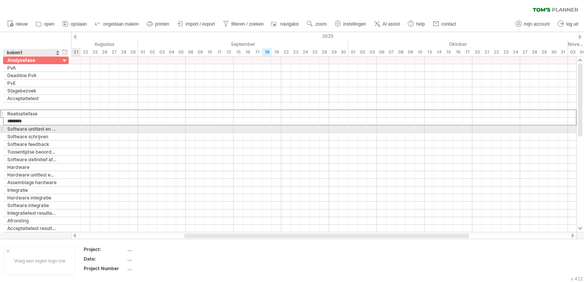
click at [43, 128] on div "Software unittest en resultaten" at bounding box center [31, 128] width 49 height 7
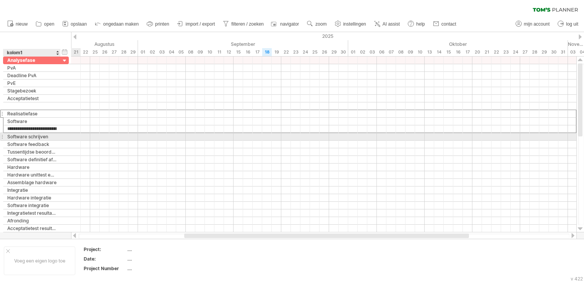
click at [43, 135] on div "Software schrijven" at bounding box center [31, 136] width 49 height 7
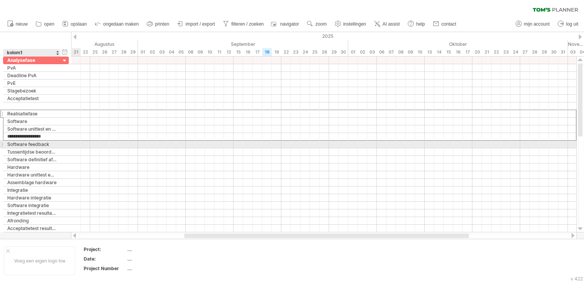
click at [43, 142] on div "Software feedback" at bounding box center [31, 144] width 49 height 7
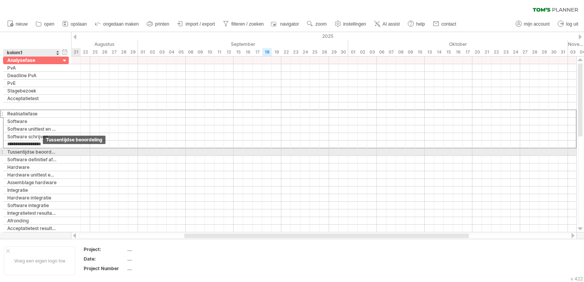
click at [44, 149] on div "Tussentijdse beoordeling" at bounding box center [31, 151] width 49 height 7
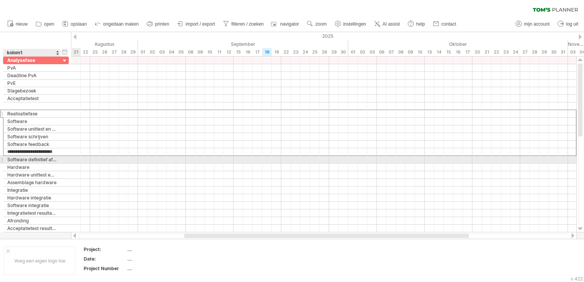
click at [48, 158] on div "Software definitief afronden" at bounding box center [31, 159] width 49 height 7
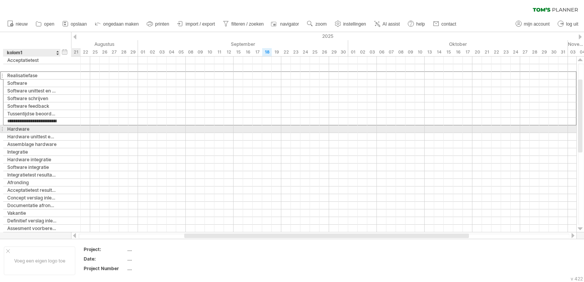
click at [31, 130] on div "Hardware" at bounding box center [31, 128] width 49 height 7
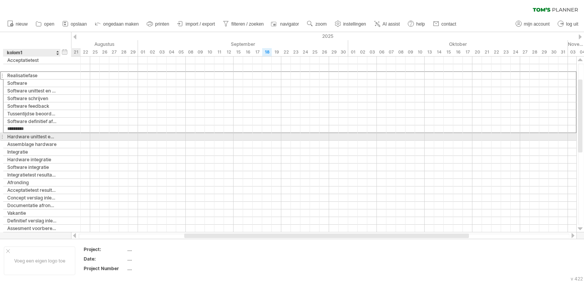
click at [31, 136] on div "Hardware unittest en resultaten" at bounding box center [31, 136] width 49 height 7
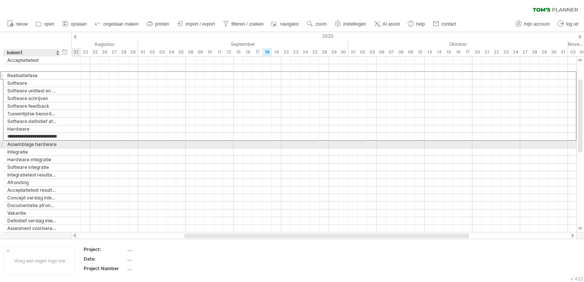
click at [33, 145] on div "Assemblage hardware" at bounding box center [31, 144] width 49 height 7
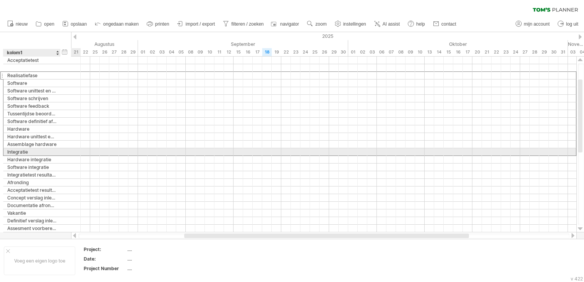
drag, startPoint x: 33, startPoint y: 151, endPoint x: 34, endPoint y: 156, distance: 5.0
click at [33, 151] on div "Integratie" at bounding box center [31, 151] width 49 height 7
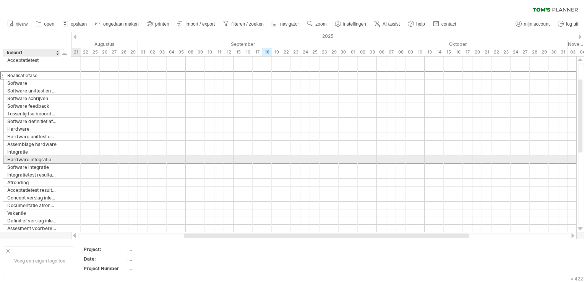
click at [34, 158] on div "Hardware integratie" at bounding box center [31, 159] width 49 height 7
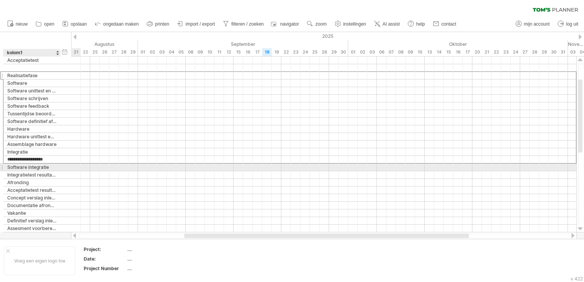
click at [37, 165] on div "Software integratie" at bounding box center [31, 167] width 49 height 7
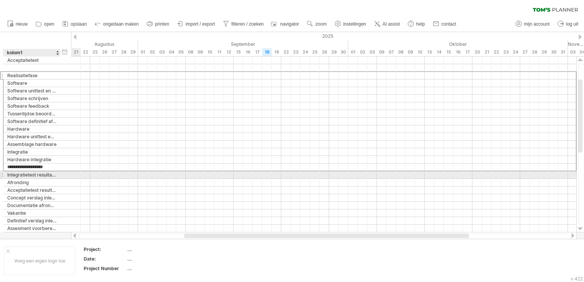
click at [36, 174] on div "Integratietest resultaten" at bounding box center [31, 174] width 49 height 7
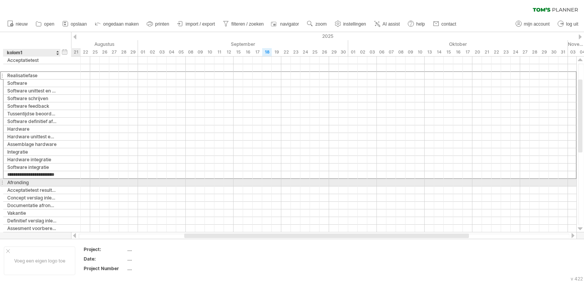
click at [36, 180] on div "Afronding" at bounding box center [31, 182] width 49 height 7
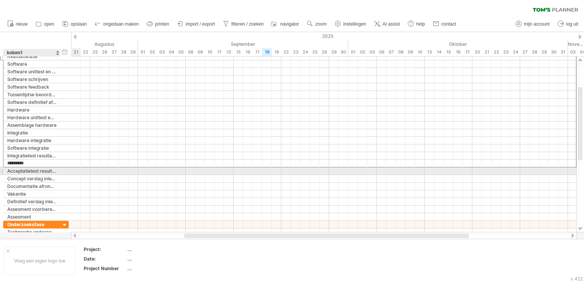
click at [32, 167] on div "Acceptatietest resultaten" at bounding box center [31, 170] width 49 height 7
click at [31, 175] on div "Concept verslag inleveren" at bounding box center [31, 178] width 49 height 7
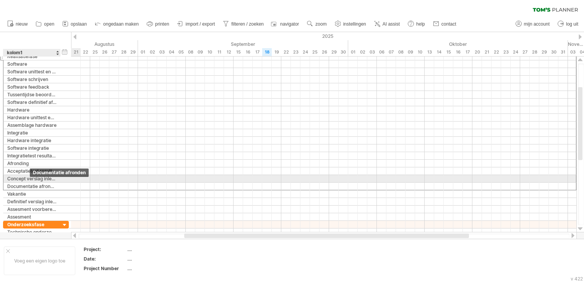
click at [29, 183] on div "Documentatie afronden" at bounding box center [31, 186] width 49 height 7
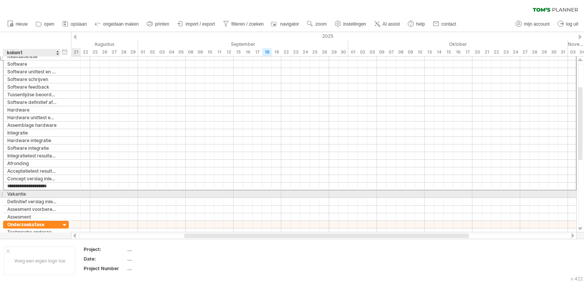
click at [27, 193] on div "Vakantie" at bounding box center [31, 193] width 49 height 7
click at [26, 198] on div "Definitief verslag inleveren" at bounding box center [31, 201] width 49 height 7
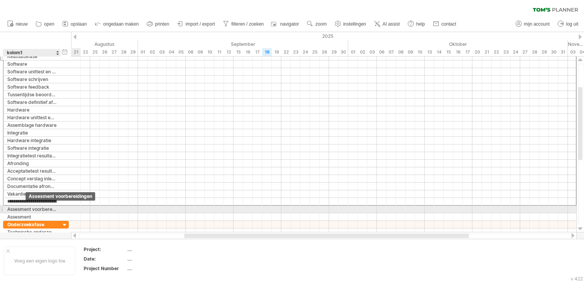
click at [24, 207] on div "Assesment voorbereidingen" at bounding box center [31, 209] width 49 height 7
click at [24, 213] on div "Assesment" at bounding box center [31, 216] width 49 height 7
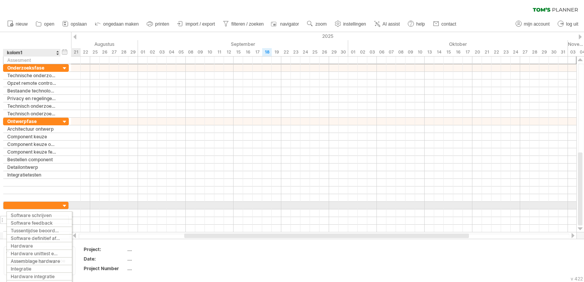
drag, startPoint x: 29, startPoint y: 158, endPoint x: 31, endPoint y: 214, distance: 56.6
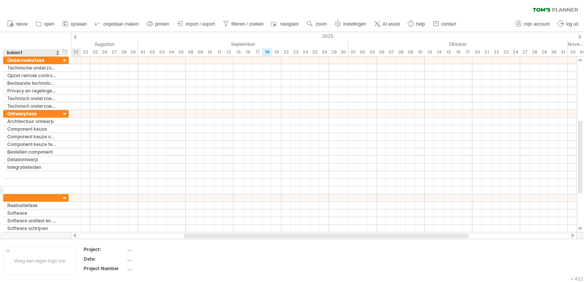
click at [63, 183] on div at bounding box center [36, 183] width 66 height 8
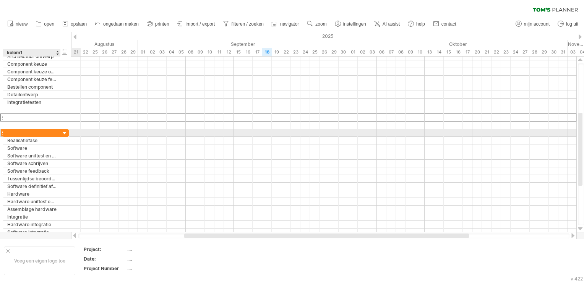
click at [38, 134] on div at bounding box center [31, 132] width 49 height 7
type input "**********"
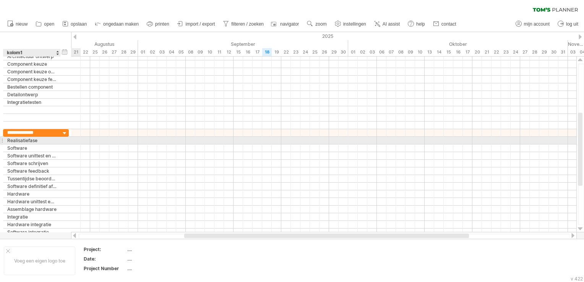
click at [39, 141] on div "Realisatiefase" at bounding box center [31, 140] width 49 height 7
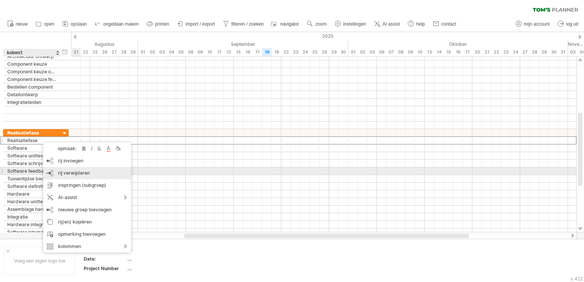
click at [87, 174] on span "rij verwijderen" at bounding box center [74, 173] width 32 height 6
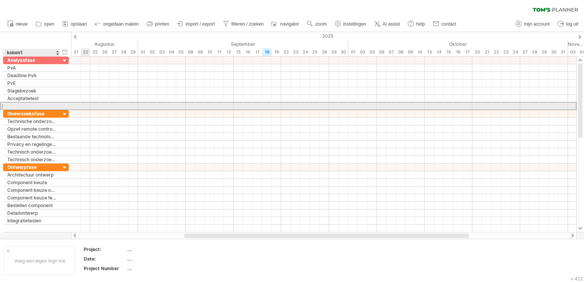
click at [39, 104] on div at bounding box center [31, 105] width 49 height 7
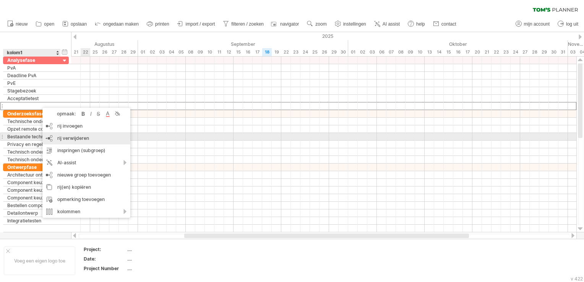
click at [109, 140] on div "rij verwijderen geselecteerde rijen verwijderen" at bounding box center [86, 138] width 88 height 12
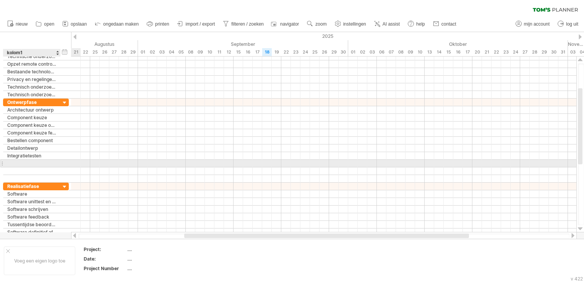
click at [31, 160] on div at bounding box center [31, 163] width 49 height 7
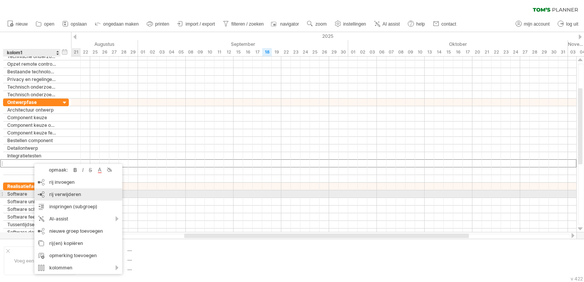
click at [81, 197] on div "rij verwijderen geselecteerde rijen verwijderen" at bounding box center [78, 194] width 88 height 12
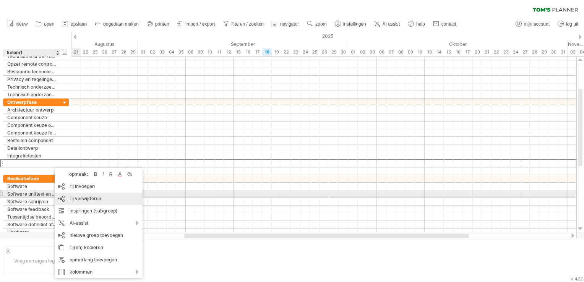
click at [87, 198] on span "rij verwijderen" at bounding box center [86, 199] width 32 height 6
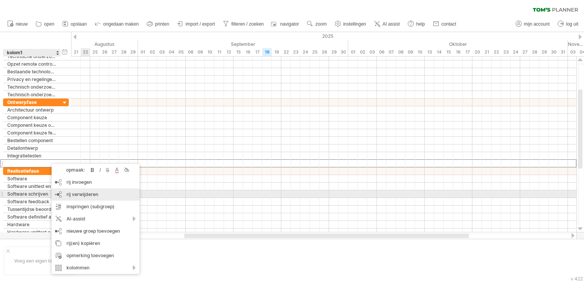
click at [103, 196] on div "rij verwijderen geselecteerde rijen verwijderen" at bounding box center [96, 194] width 88 height 12
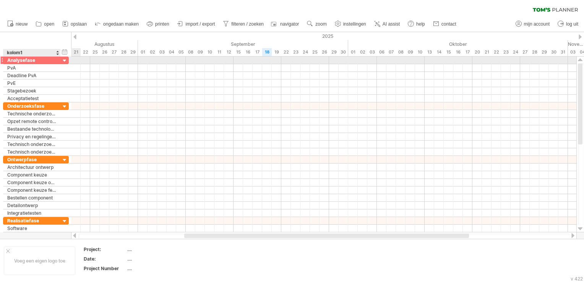
click at [64, 59] on div at bounding box center [64, 60] width 7 height 7
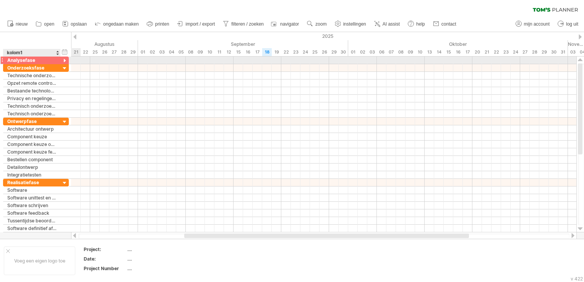
click at [64, 59] on div at bounding box center [64, 60] width 7 height 7
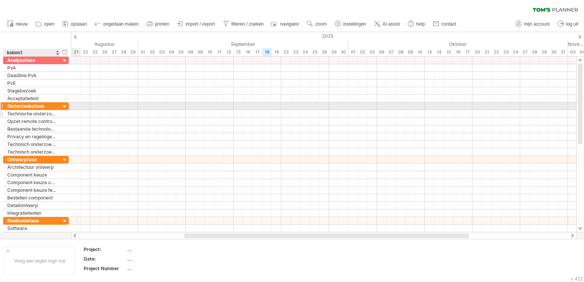
click at [67, 110] on div "**********" at bounding box center [36, 114] width 66 height 8
click at [64, 107] on div at bounding box center [64, 106] width 7 height 7
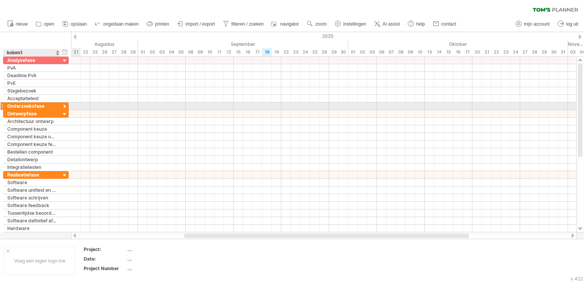
click at [64, 106] on div at bounding box center [64, 106] width 7 height 7
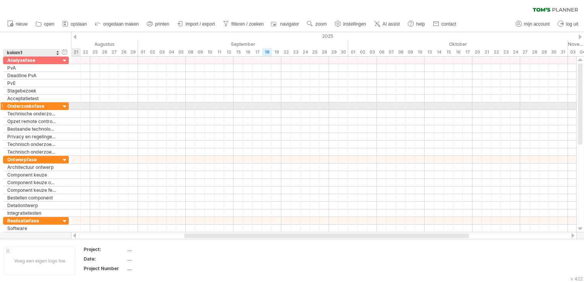
click at [64, 106] on div at bounding box center [64, 106] width 7 height 7
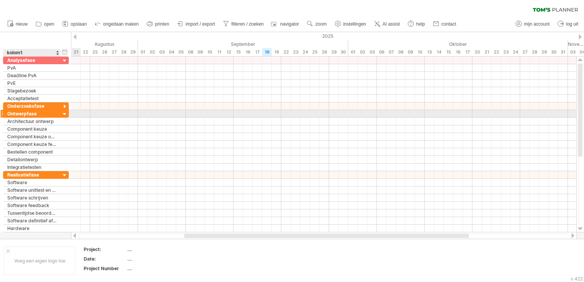
click at [64, 113] on div at bounding box center [64, 114] width 7 height 7
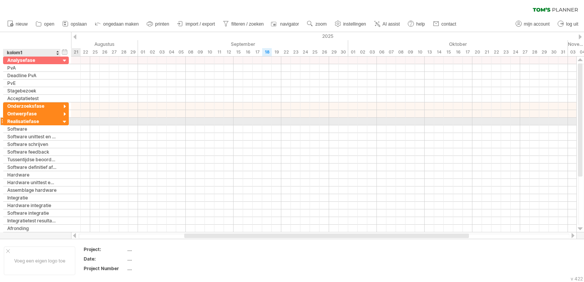
click at [66, 119] on div at bounding box center [64, 122] width 7 height 7
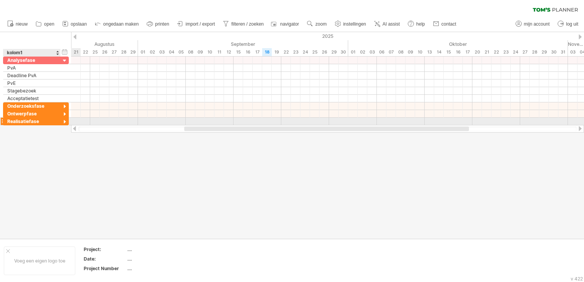
click at [66, 119] on div at bounding box center [64, 122] width 7 height 7
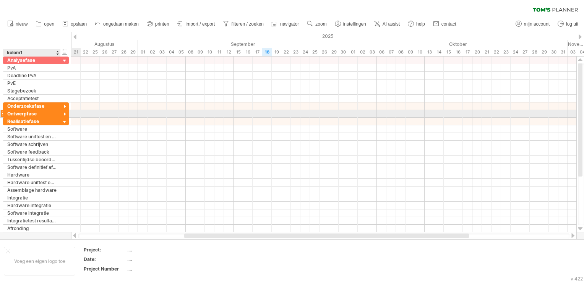
click at [65, 114] on div at bounding box center [64, 114] width 7 height 7
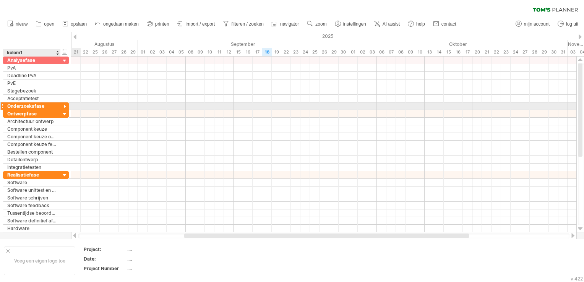
click at [64, 108] on div at bounding box center [64, 106] width 7 height 7
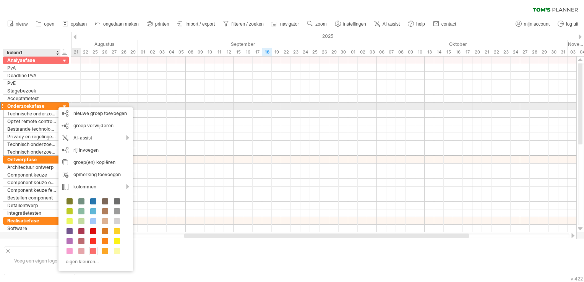
click at [55, 104] on div "Onderzoeksfase" at bounding box center [31, 105] width 49 height 7
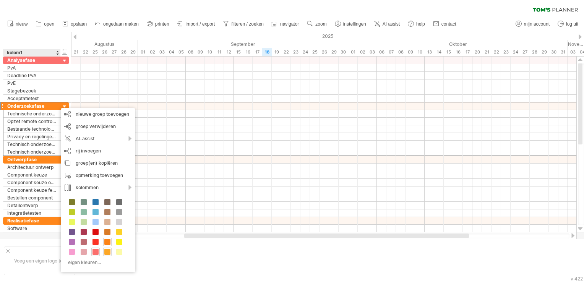
click at [107, 251] on span at bounding box center [107, 252] width 6 height 6
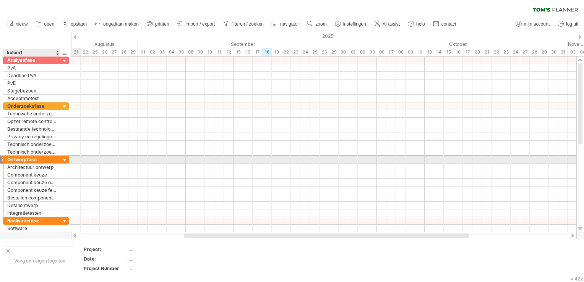
click at [50, 160] on div "Ontwerpfase" at bounding box center [31, 159] width 49 height 7
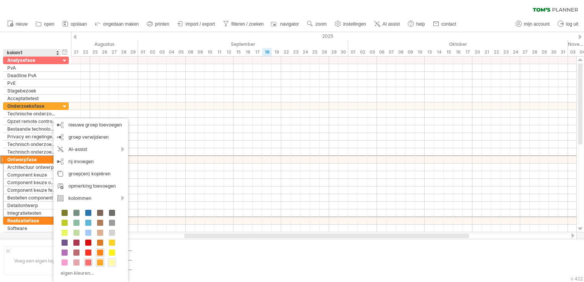
click at [113, 263] on span at bounding box center [112, 263] width 6 height 6
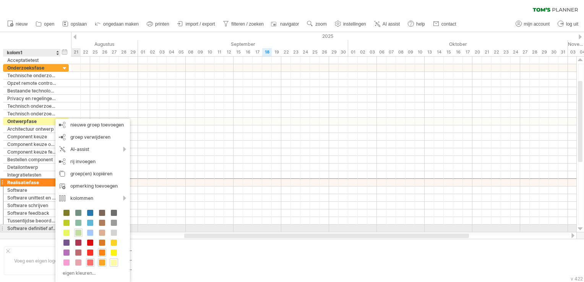
click at [78, 232] on span at bounding box center [78, 233] width 6 height 6
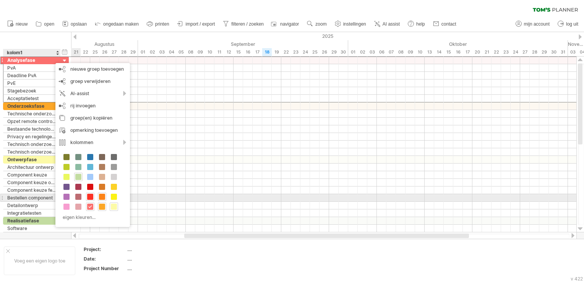
click at [91, 196] on span at bounding box center [90, 197] width 6 height 6
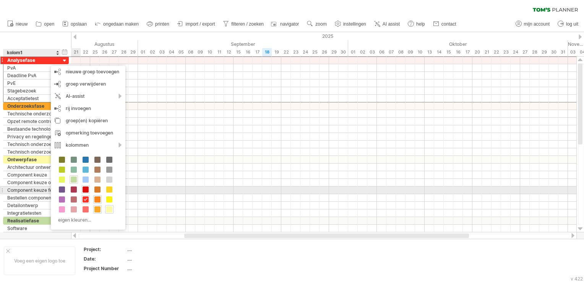
click at [85, 190] on span at bounding box center [86, 190] width 6 height 6
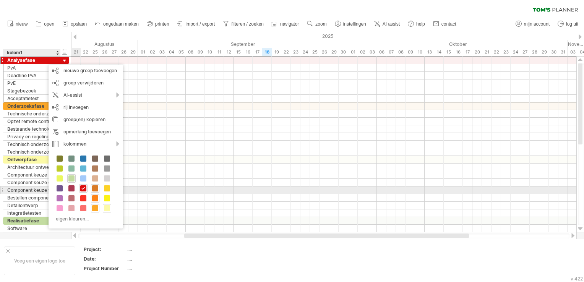
click at [96, 189] on span at bounding box center [95, 188] width 6 height 6
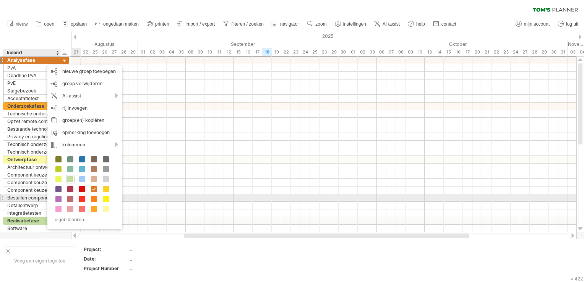
click at [85, 200] on div at bounding box center [82, 199] width 8 height 8
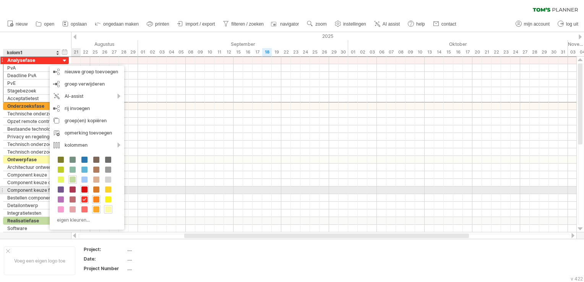
click at [86, 189] on span at bounding box center [84, 190] width 6 height 6
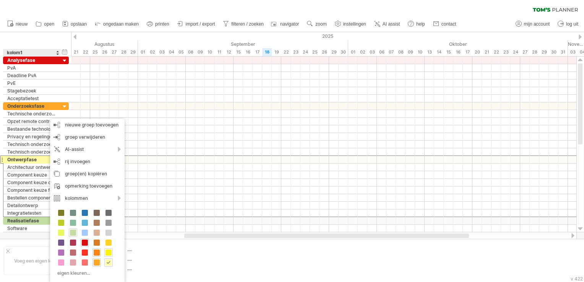
click at [109, 252] on span at bounding box center [109, 253] width 6 height 6
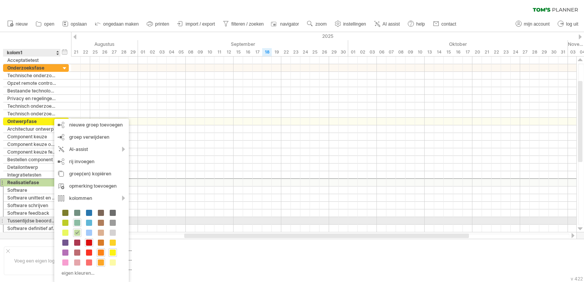
click at [76, 224] on span at bounding box center [77, 223] width 6 height 6
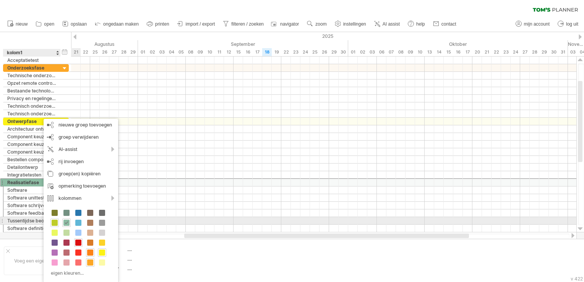
click at [58, 223] on div at bounding box center [54, 223] width 8 height 8
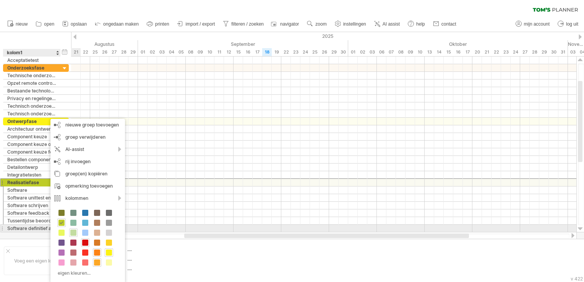
click at [74, 232] on span at bounding box center [73, 233] width 6 height 6
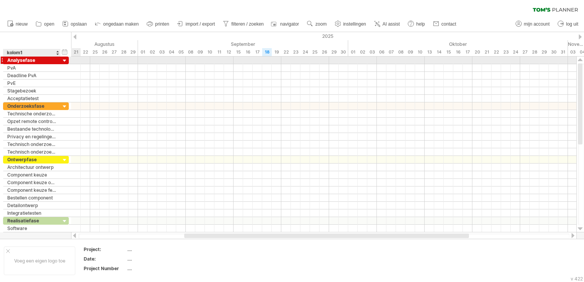
click at [45, 60] on div "Analysefase" at bounding box center [31, 60] width 49 height 7
drag, startPoint x: 43, startPoint y: 60, endPoint x: -1, endPoint y: 57, distance: 44.5
click at [0, 57] on html "vooruitgang(100%) Probeert verbinding te maken met [DOMAIN_NAME] Opnieuw verbon…" at bounding box center [292, 142] width 584 height 284
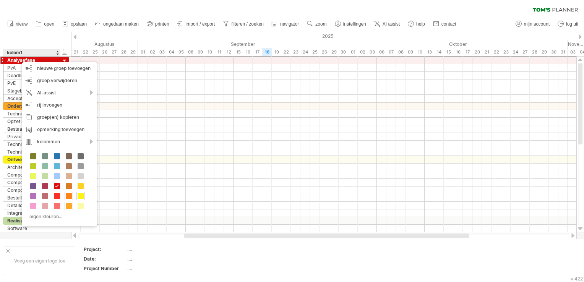
click at [46, 36] on div "verberg start/eind/duur toon start/eind/duur ****** kolom1" at bounding box center [35, 44] width 71 height 24
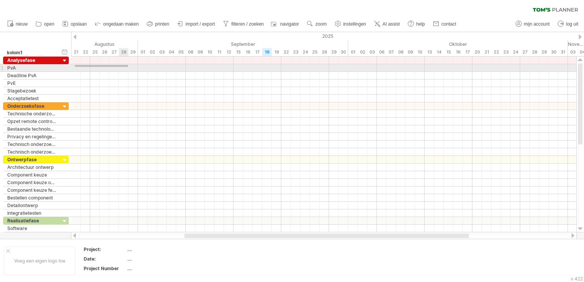
drag, startPoint x: 75, startPoint y: 67, endPoint x: 128, endPoint y: 65, distance: 53.6
click at [128, 65] on div at bounding box center [323, 68] width 505 height 8
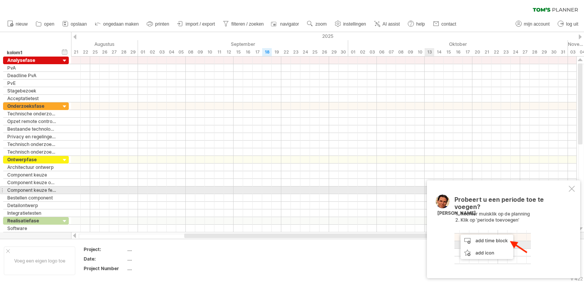
click at [570, 189] on div at bounding box center [572, 189] width 6 height 6
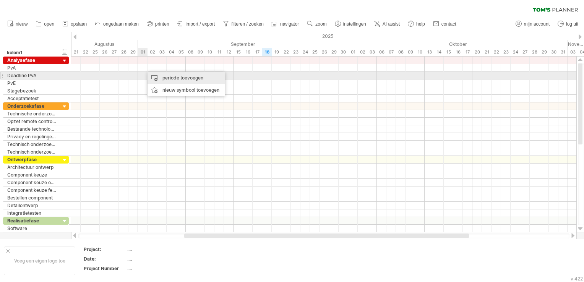
click at [158, 78] on div "periode toevoegen" at bounding box center [187, 78] width 78 height 12
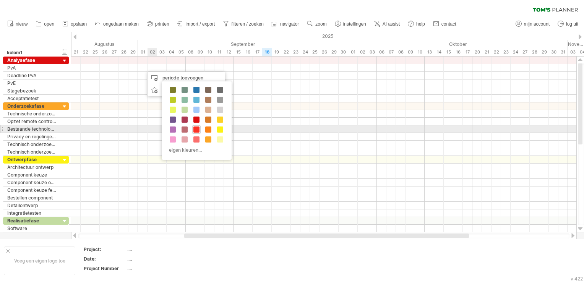
click at [197, 127] on span at bounding box center [196, 130] width 6 height 6
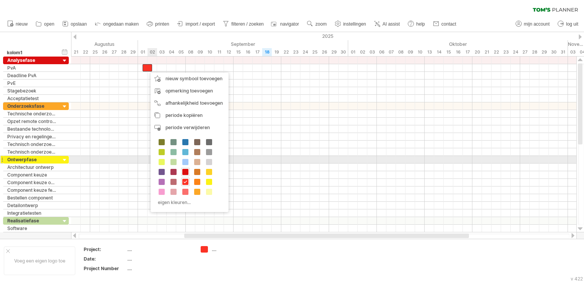
click at [188, 169] on span at bounding box center [185, 172] width 6 height 6
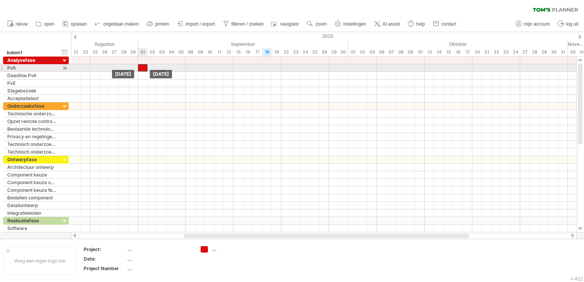
click at [146, 64] on div at bounding box center [143, 67] width 10 height 7
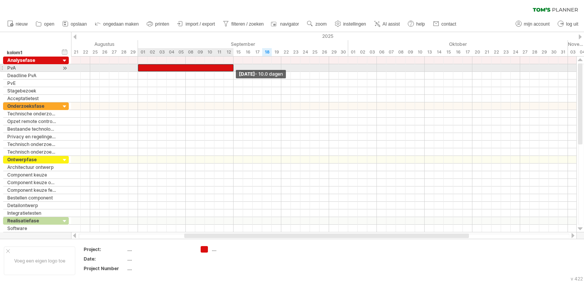
drag, startPoint x: 148, startPoint y: 68, endPoint x: 232, endPoint y: 66, distance: 84.1
click at [232, 66] on span at bounding box center [233, 67] width 3 height 7
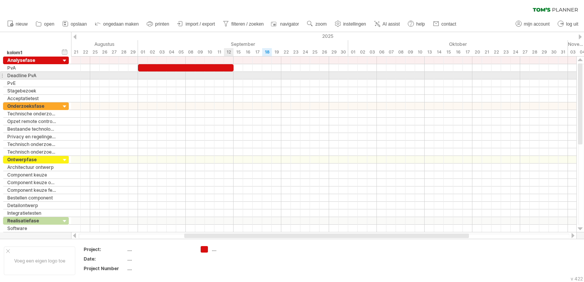
click at [227, 74] on div at bounding box center [323, 76] width 505 height 8
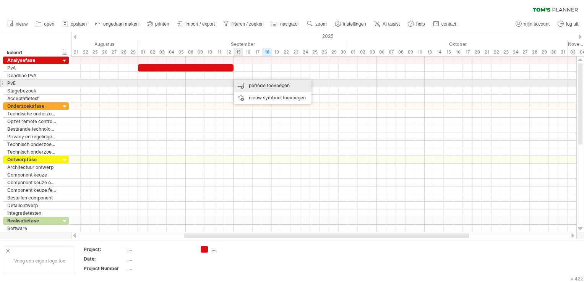
click at [248, 85] on div "periode toevoegen" at bounding box center [273, 86] width 78 height 12
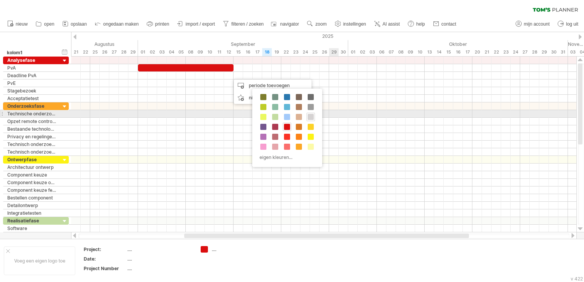
click at [309, 116] on span at bounding box center [311, 117] width 6 height 6
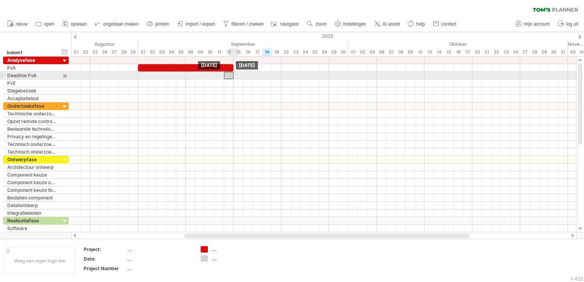
click at [231, 75] on div at bounding box center [229, 75] width 10 height 7
click at [229, 76] on div at bounding box center [229, 75] width 10 height 7
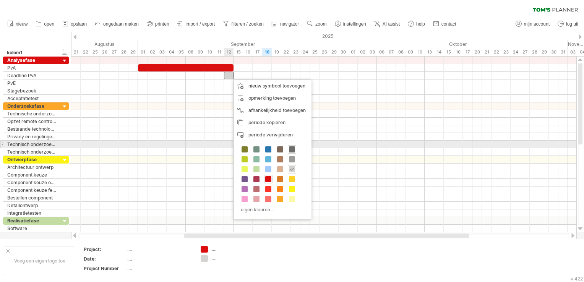
click at [290, 148] on span at bounding box center [292, 149] width 6 height 6
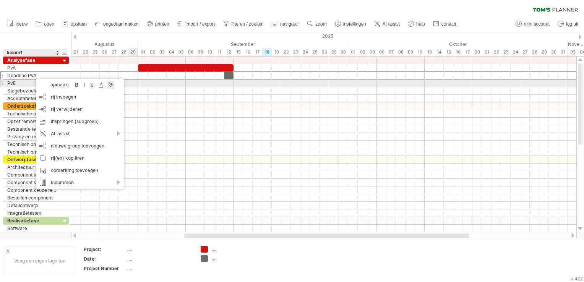
click at [109, 85] on div at bounding box center [111, 85] width 8 height 8
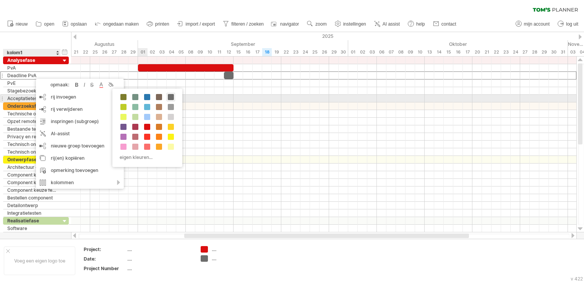
click at [170, 96] on span at bounding box center [171, 97] width 6 height 6
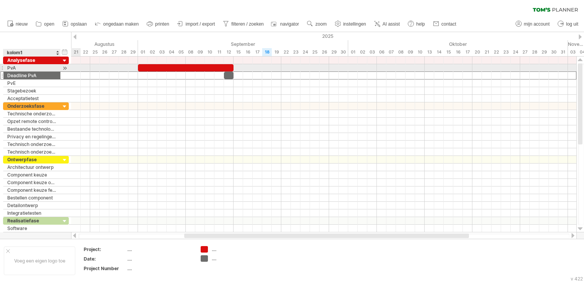
click at [67, 66] on div at bounding box center [64, 68] width 7 height 8
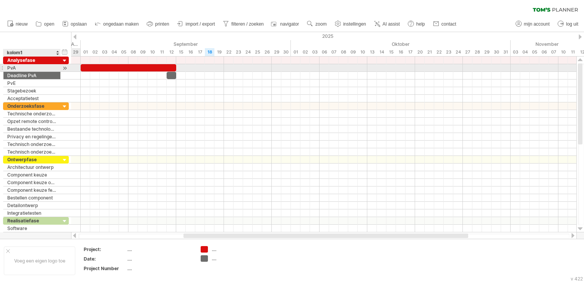
click at [66, 67] on div at bounding box center [64, 68] width 7 height 8
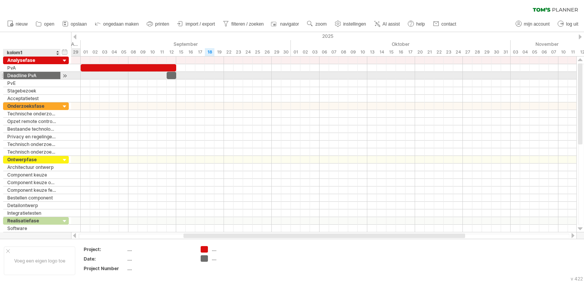
click at [63, 76] on div at bounding box center [64, 76] width 7 height 8
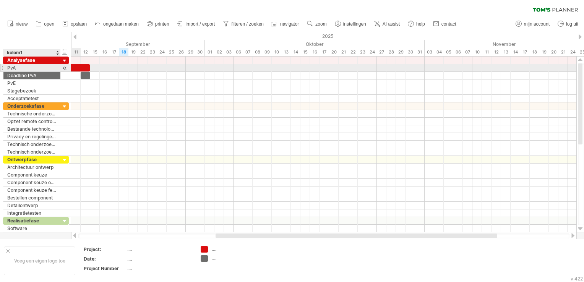
click at [65, 67] on div at bounding box center [64, 68] width 7 height 8
